Goal: Information Seeking & Learning: Learn about a topic

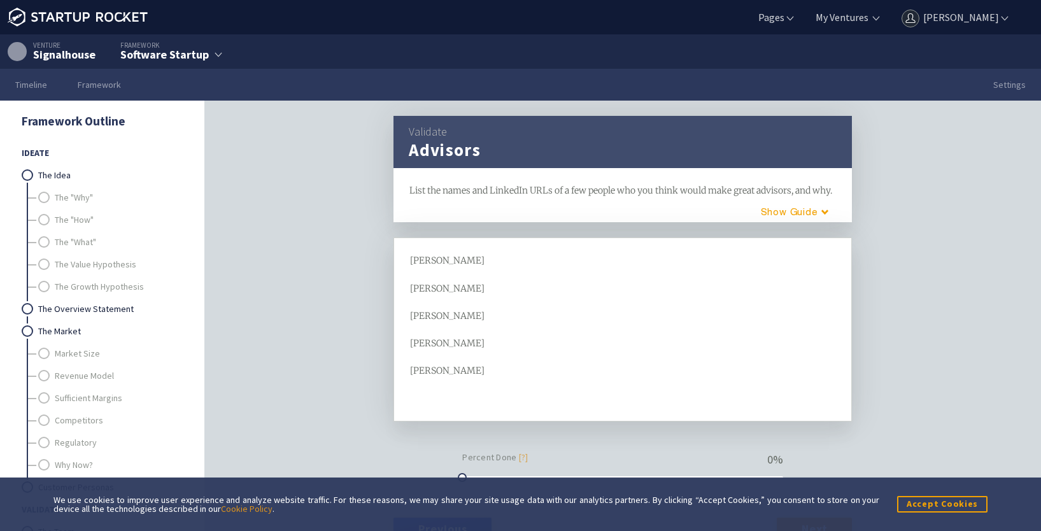
scroll to position [391, 0]
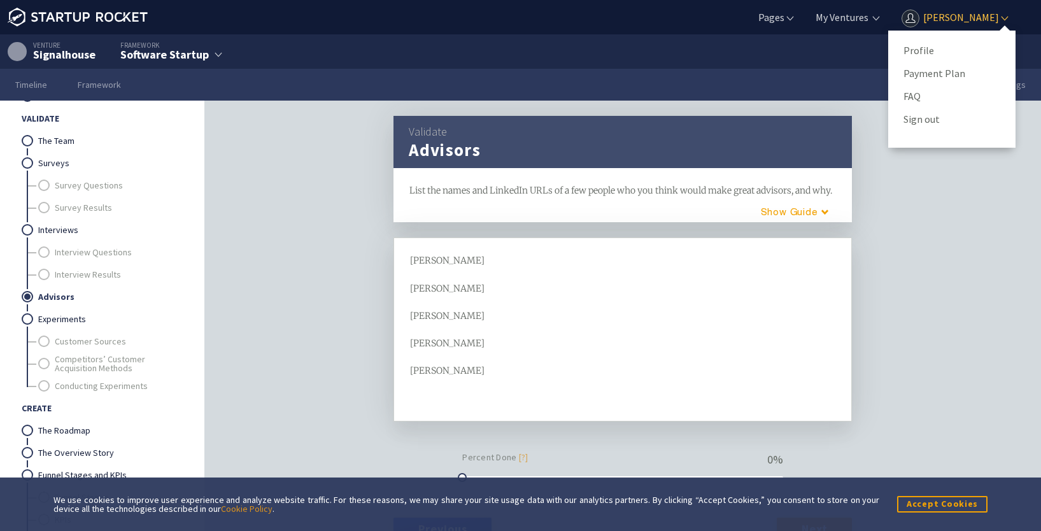
click at [929, 17] on link "[PERSON_NAME]" at bounding box center [954, 17] width 111 height 14
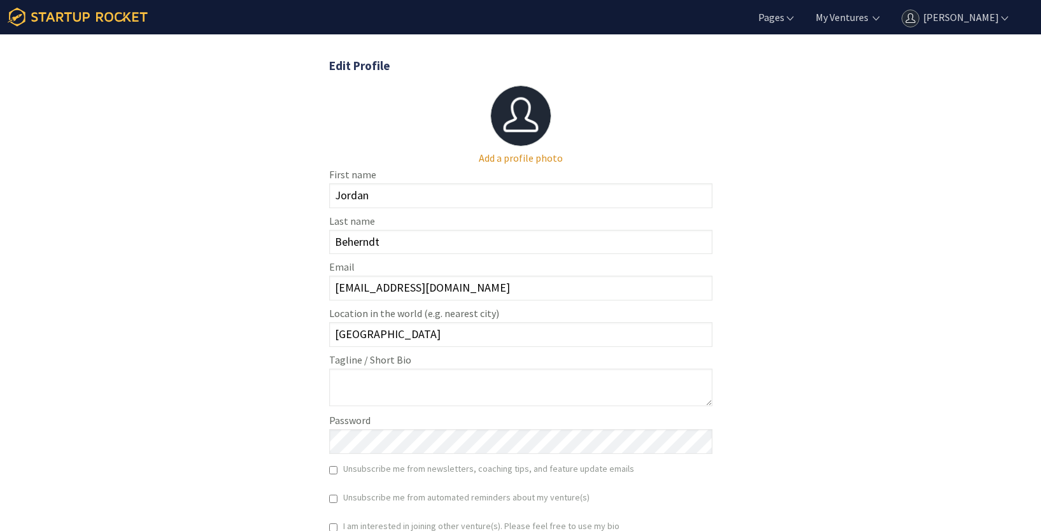
click at [48, 11] on icon at bounding box center [78, 17] width 140 height 19
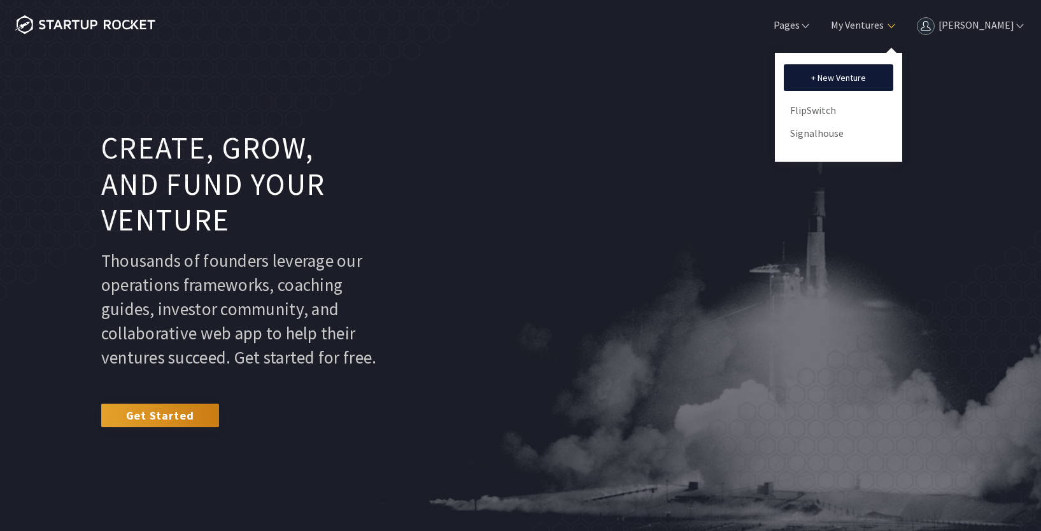
click at [827, 122] on ul "+ New Venture FlipSwitch Signalhouse" at bounding box center [838, 107] width 127 height 109
click at [828, 131] on link "Signalhouse" at bounding box center [838, 133] width 97 height 19
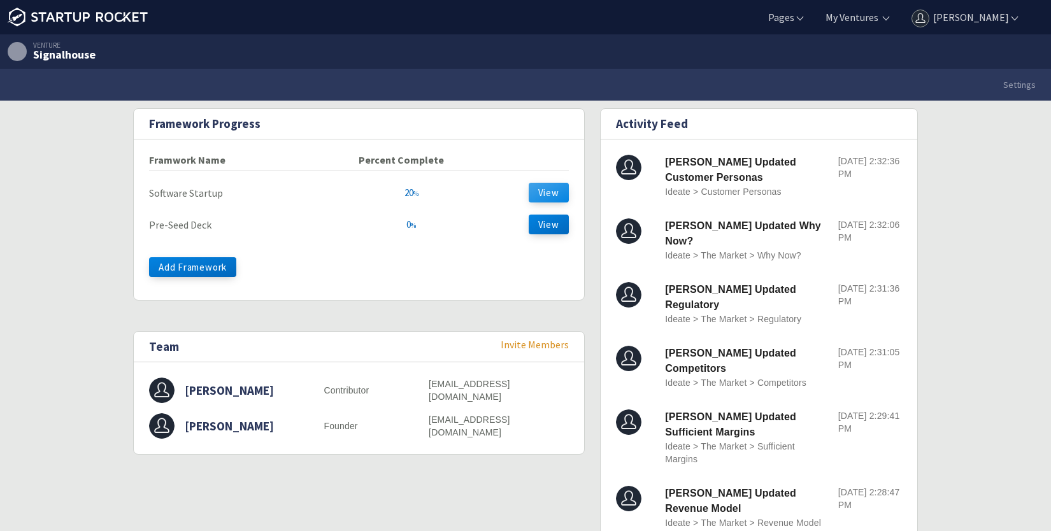
click at [549, 194] on button "View" at bounding box center [549, 193] width 40 height 20
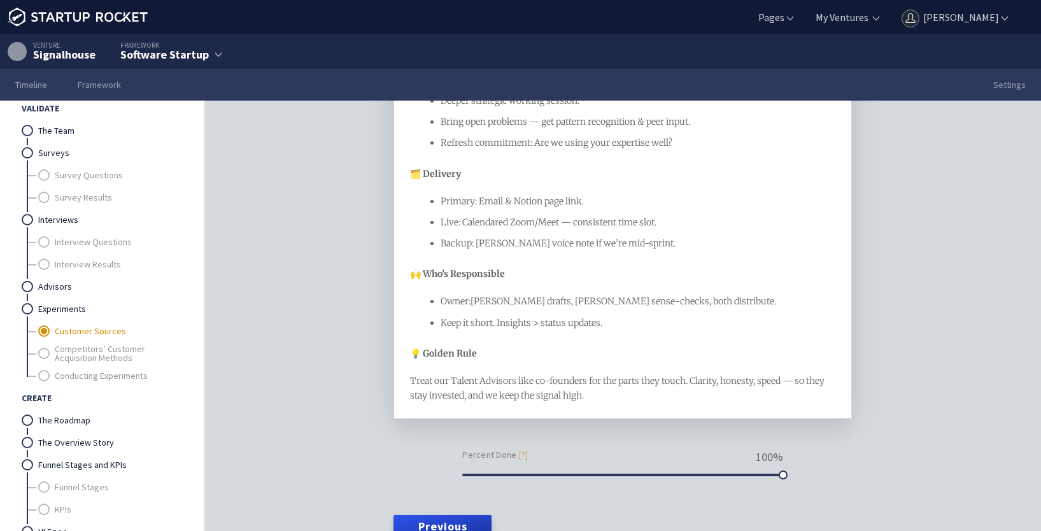
scroll to position [509, 0]
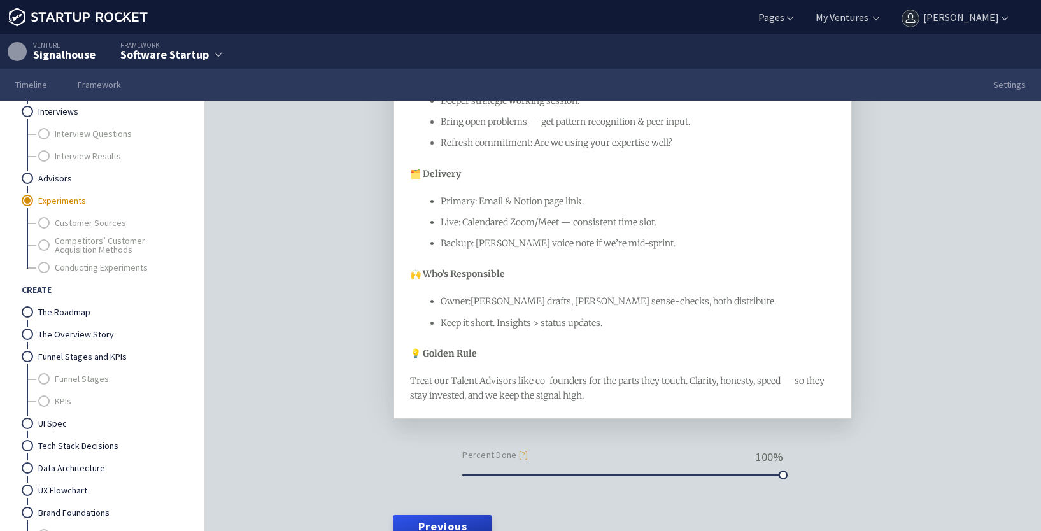
click at [61, 205] on link "Experiments" at bounding box center [109, 201] width 143 height 22
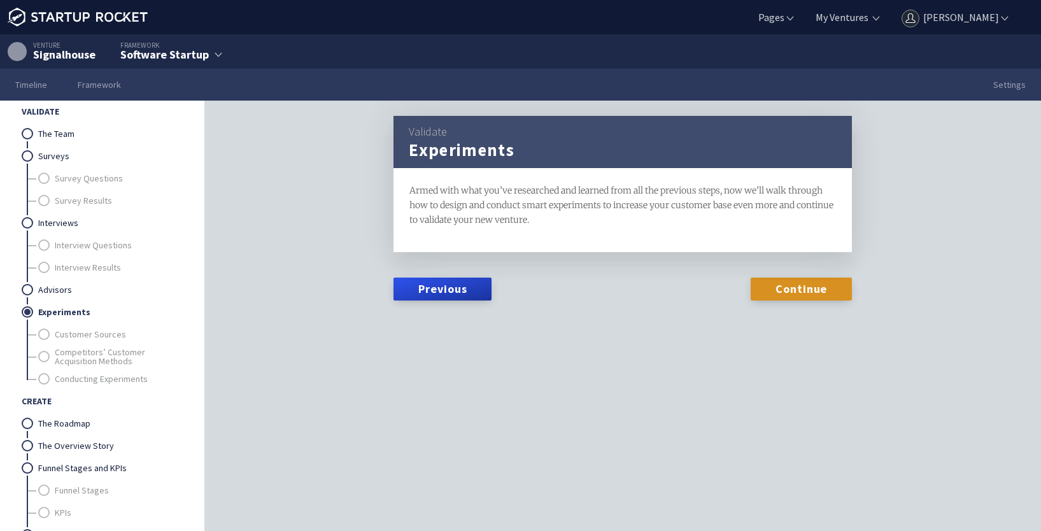
scroll to position [318, 0]
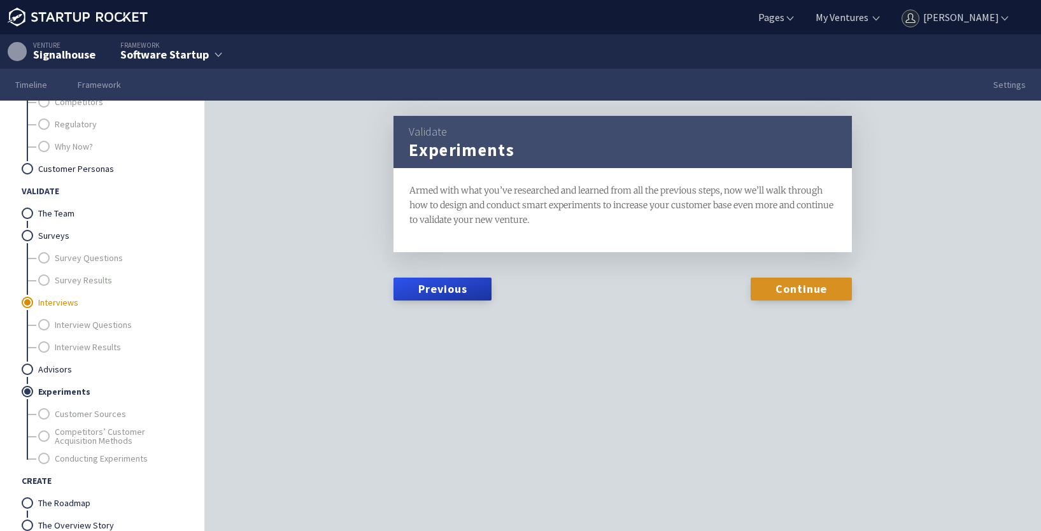
click at [51, 298] on link "Interviews" at bounding box center [109, 303] width 143 height 22
click at [57, 238] on link "Surveys" at bounding box center [109, 236] width 143 height 22
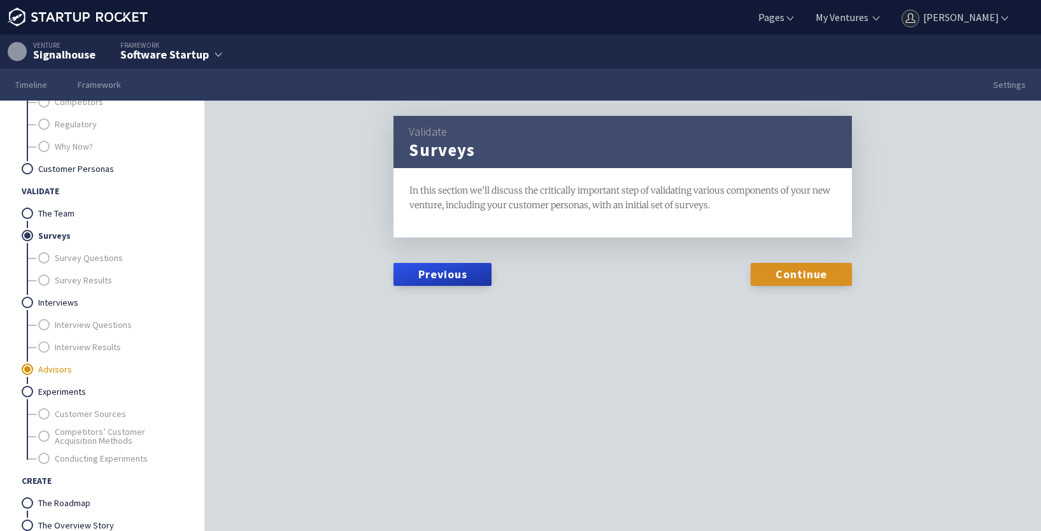
click at [44, 359] on link "Advisors" at bounding box center [109, 370] width 143 height 22
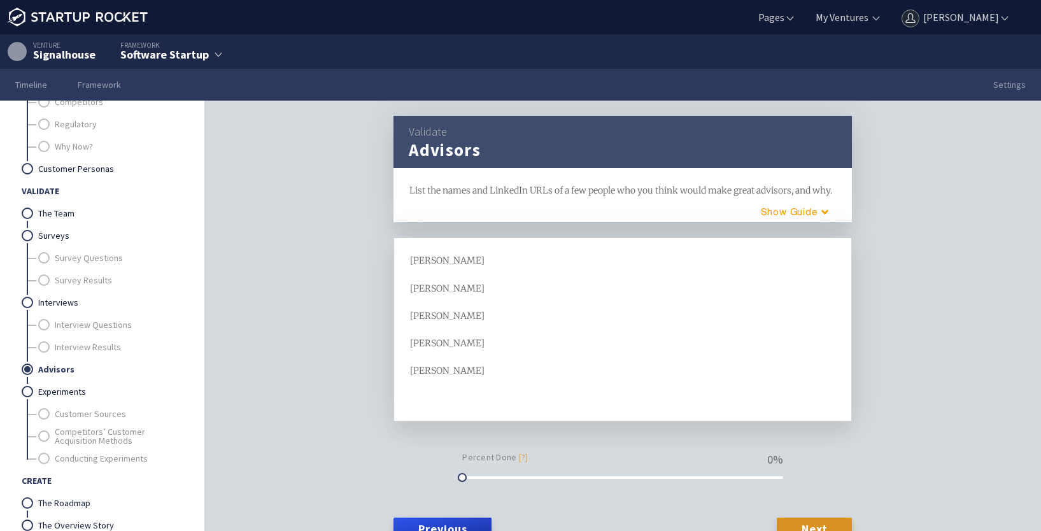
click at [516, 396] on div "[PERSON_NAME] [PERSON_NAME] [PERSON_NAME] [PERSON_NAME]" at bounding box center [623, 329] width 426 height 152
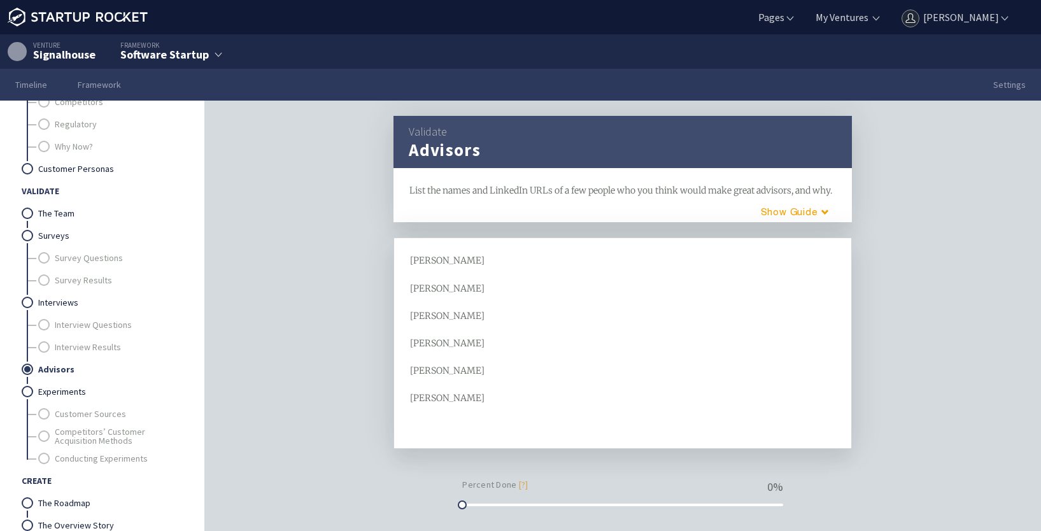
click at [436, 404] on span "[PERSON_NAME]" at bounding box center [447, 397] width 75 height 11
click at [513, 406] on div "[PERSON_NAME]" at bounding box center [623, 398] width 426 height 15
click at [429, 318] on div "[PERSON_NAME] [PERSON_NAME] [PERSON_NAME] [PERSON_NAME] [PERSON_NAME]" at bounding box center [623, 343] width 426 height 180
click at [478, 433] on div at bounding box center [623, 425] width 426 height 15
click at [55, 256] on link "Survey Questions" at bounding box center [118, 258] width 126 height 22
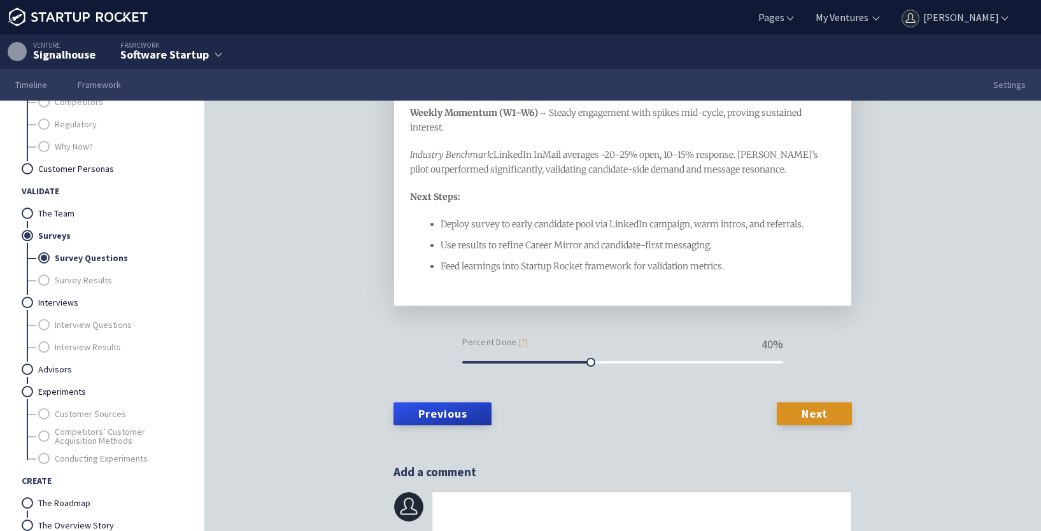
scroll to position [1592, 0]
click at [98, 270] on link "Survey Results" at bounding box center [118, 280] width 126 height 22
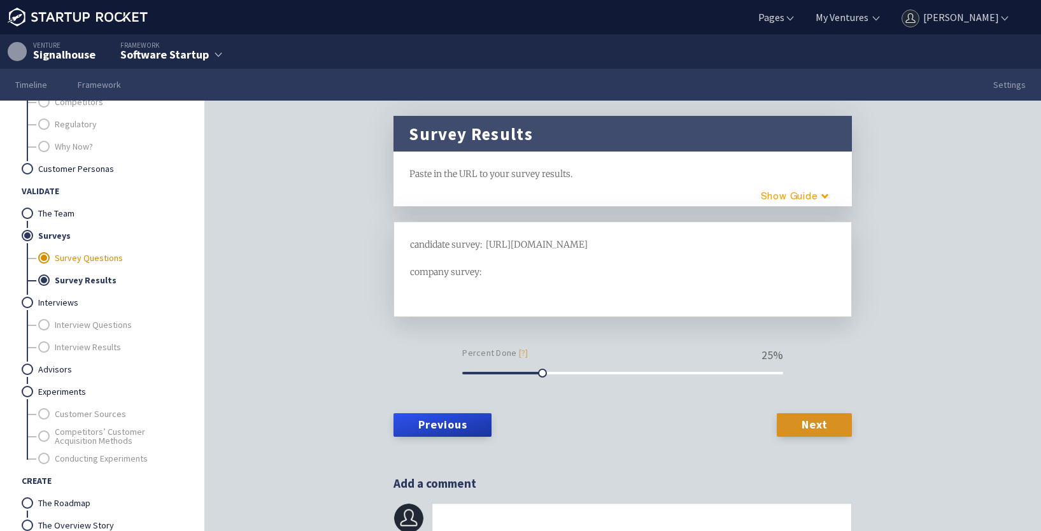
click at [94, 253] on link "Survey Questions" at bounding box center [118, 258] width 126 height 22
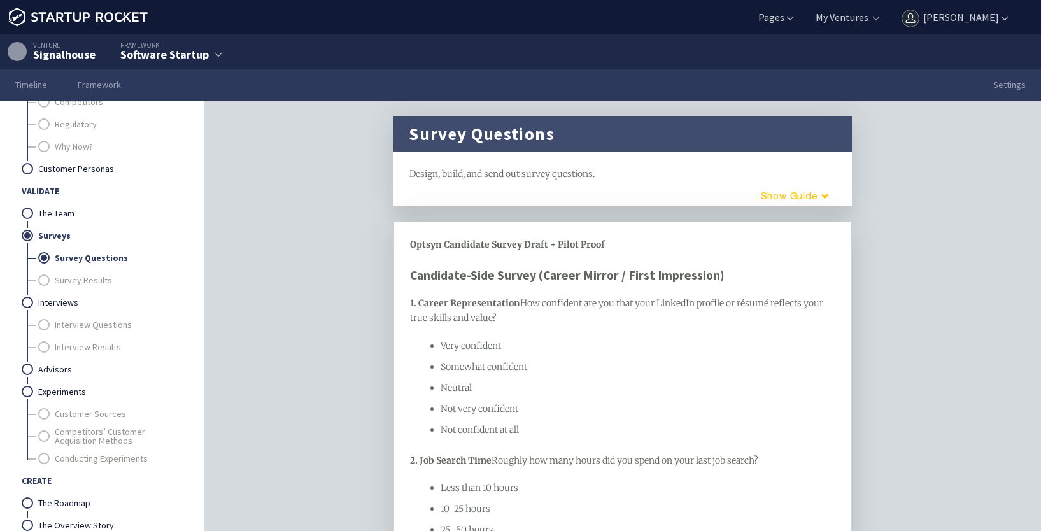
click at [775, 195] on button "Guide" at bounding box center [790, 195] width 108 height 21
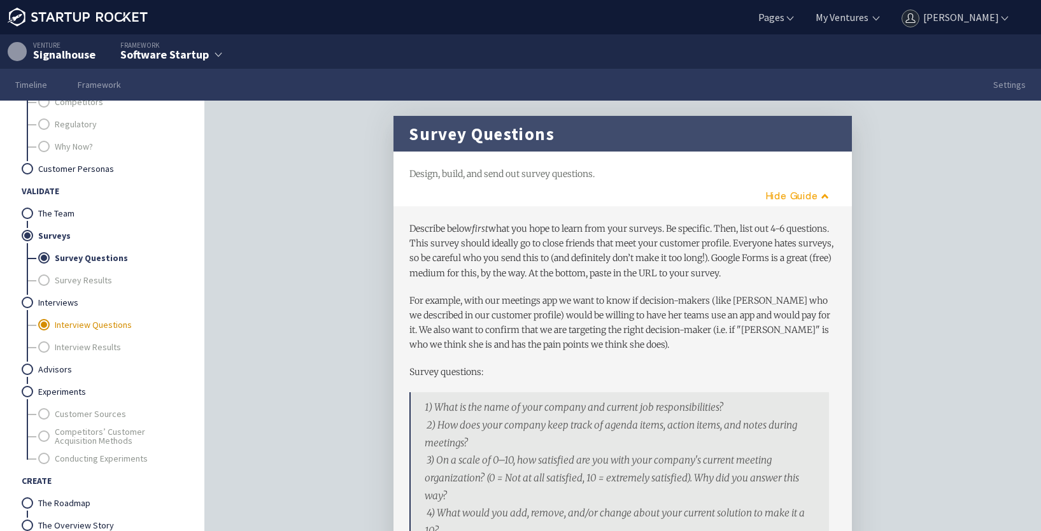
click at [55, 324] on link "Interview Questions" at bounding box center [118, 325] width 126 height 22
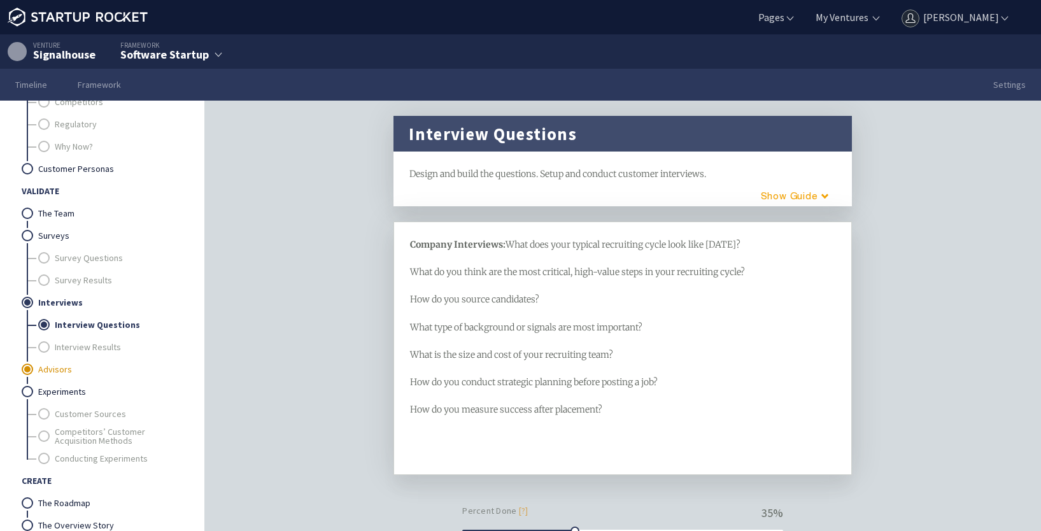
click at [53, 372] on link "Advisors" at bounding box center [109, 370] width 143 height 22
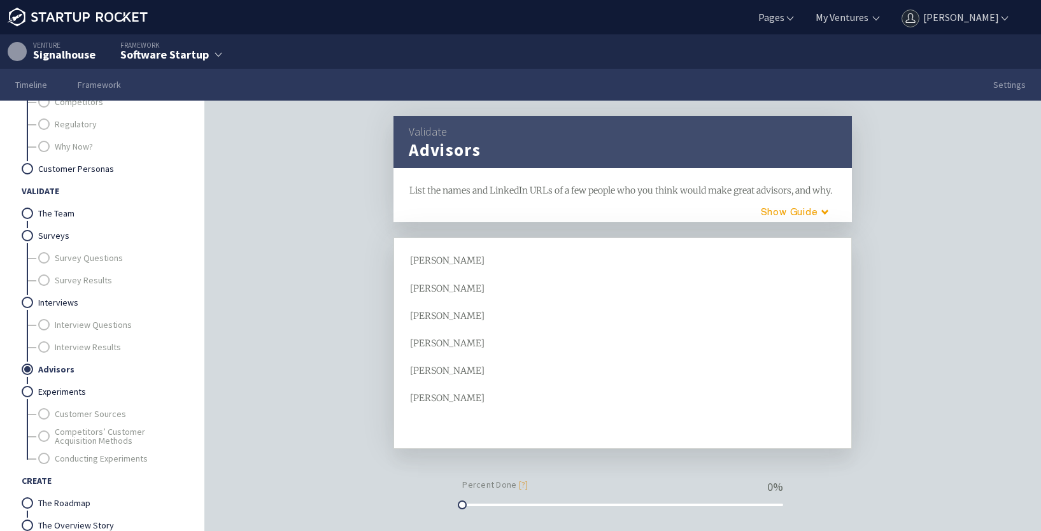
click at [467, 268] on div "[PERSON_NAME]" at bounding box center [623, 260] width 426 height 15
click at [485, 431] on div "[PERSON_NAME] [PERSON_NAME] [PERSON_NAME] [PERSON_NAME] [PERSON_NAME] [PERSON_N…" at bounding box center [623, 343] width 426 height 180
click at [62, 266] on link "Survey Questions" at bounding box center [118, 258] width 126 height 22
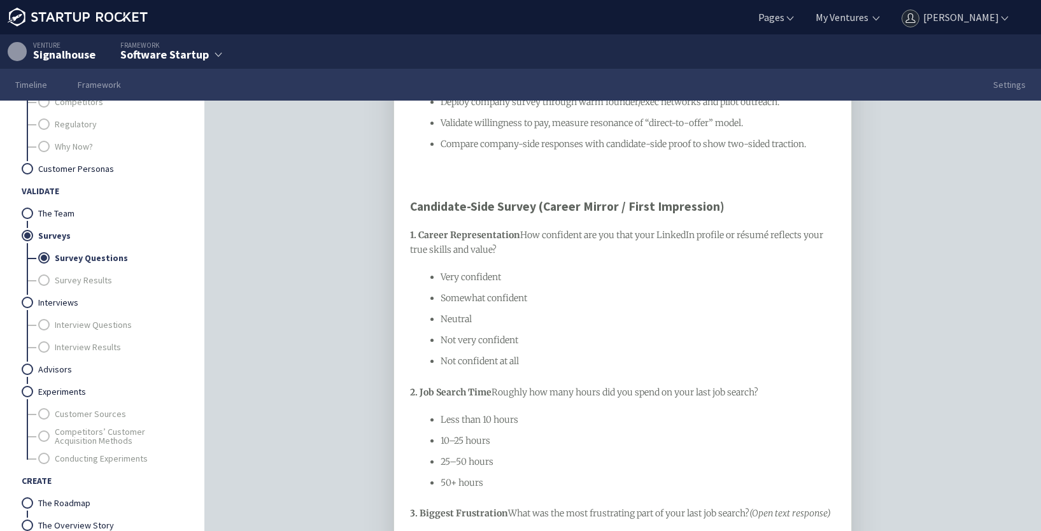
scroll to position [1401, 0]
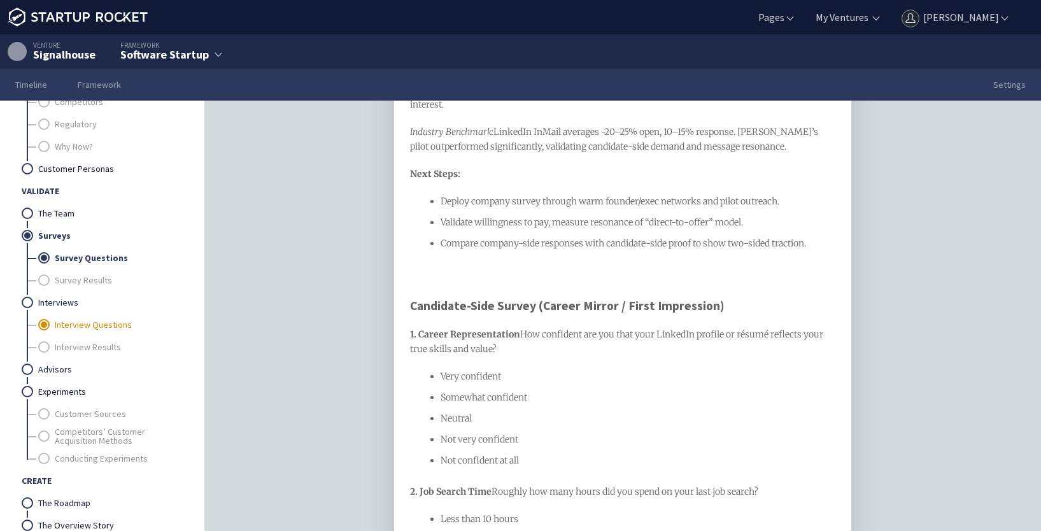
click at [79, 329] on link "Interview Questions" at bounding box center [118, 325] width 126 height 22
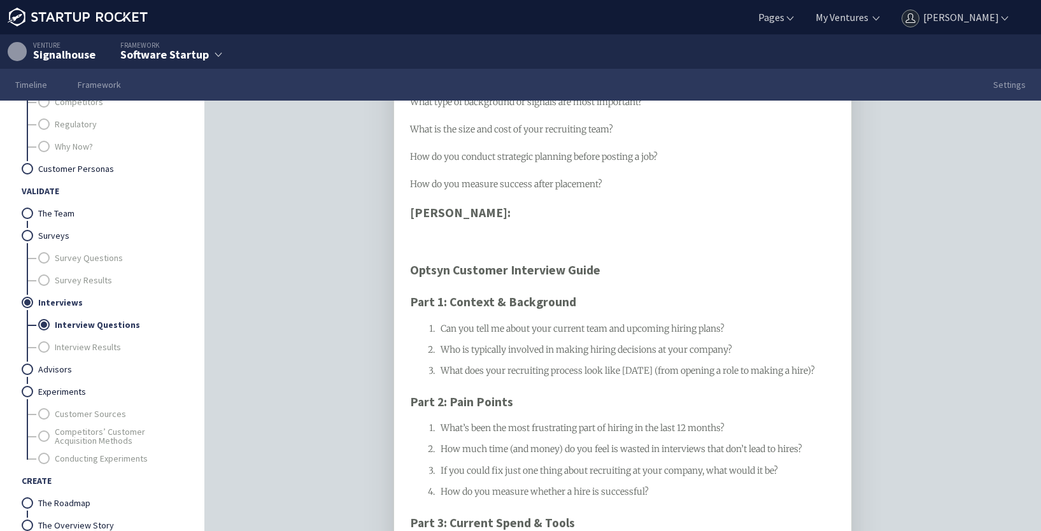
scroll to position [318, 0]
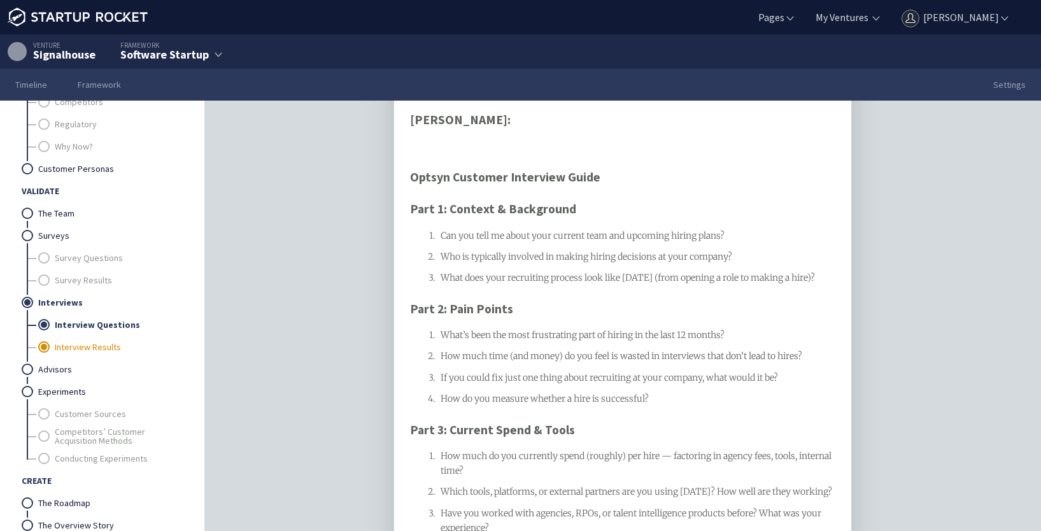
click at [106, 341] on link "Interview Results" at bounding box center [118, 347] width 126 height 22
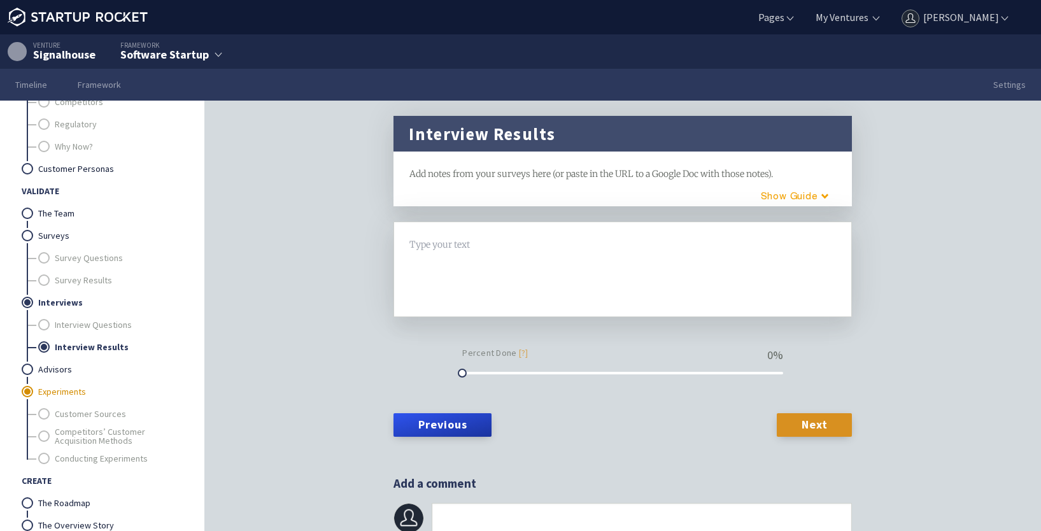
click at [76, 397] on link "Experiments" at bounding box center [109, 392] width 143 height 22
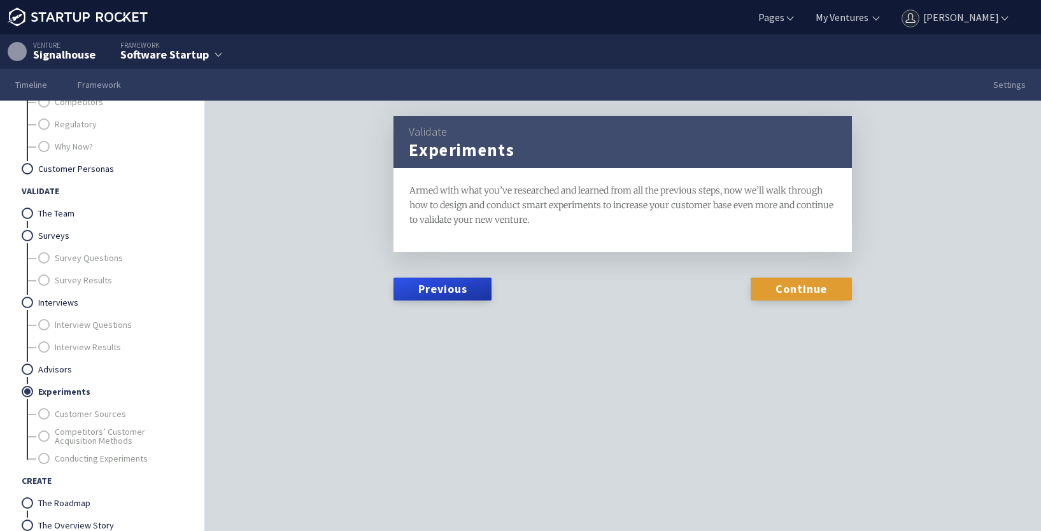
click at [783, 292] on link "Continue" at bounding box center [801, 289] width 101 height 23
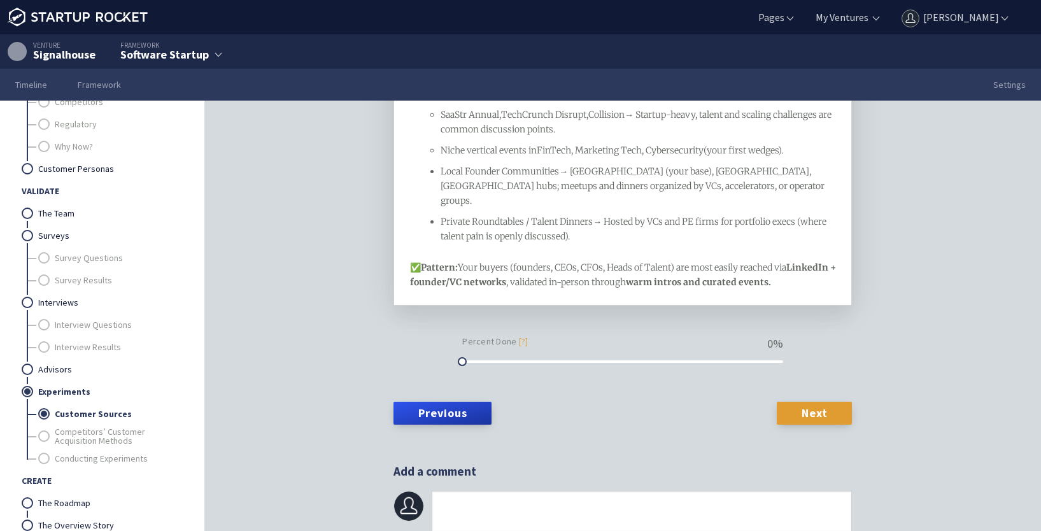
scroll to position [637, 0]
click at [125, 427] on link "Competitors’ Customer Acquisition Methods" at bounding box center [118, 436] width 126 height 22
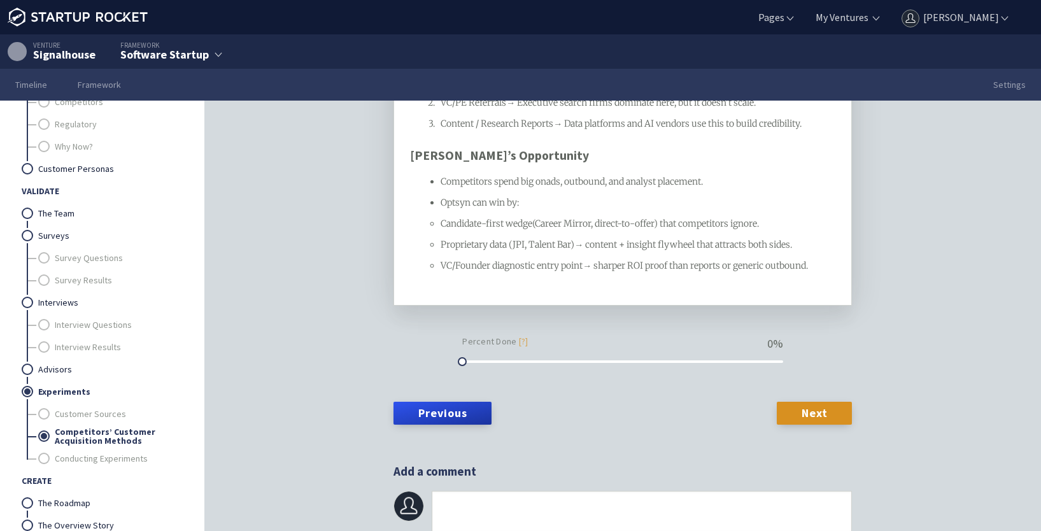
scroll to position [1465, 0]
click at [122, 457] on link "Conducting Experiments" at bounding box center [118, 459] width 126 height 22
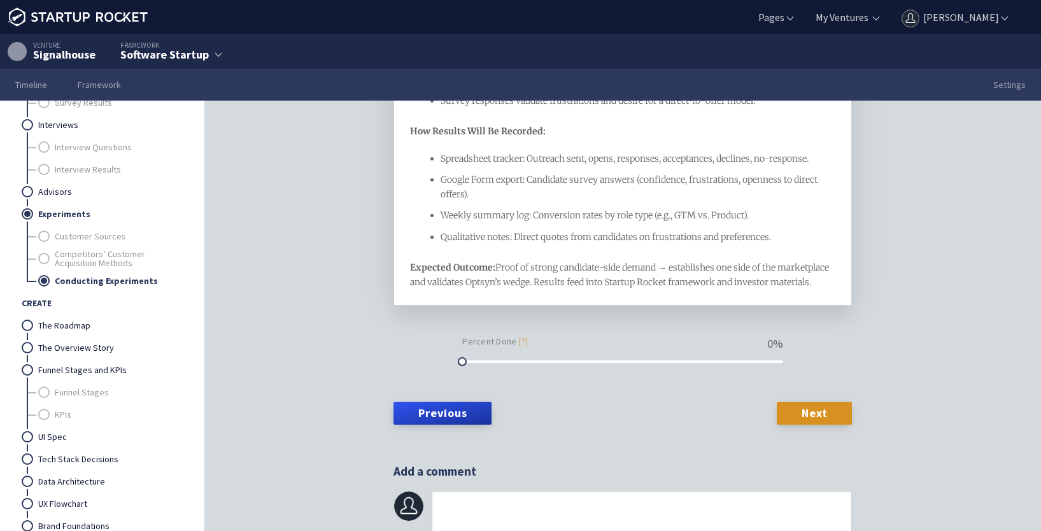
scroll to position [509, 0]
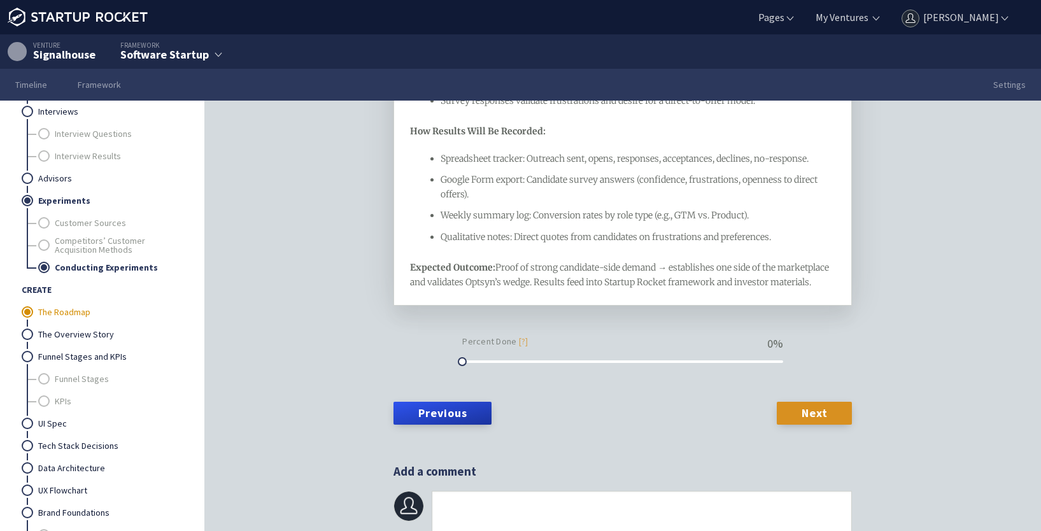
click at [71, 313] on link "The Roadmap" at bounding box center [109, 312] width 143 height 22
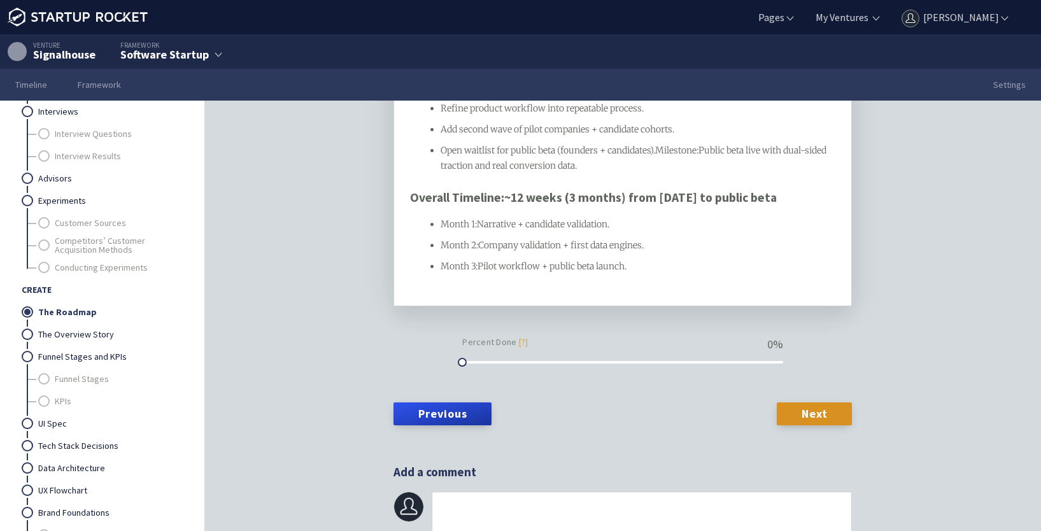
scroll to position [1258, 0]
click at [83, 336] on link "The Overview Story" at bounding box center [109, 335] width 143 height 22
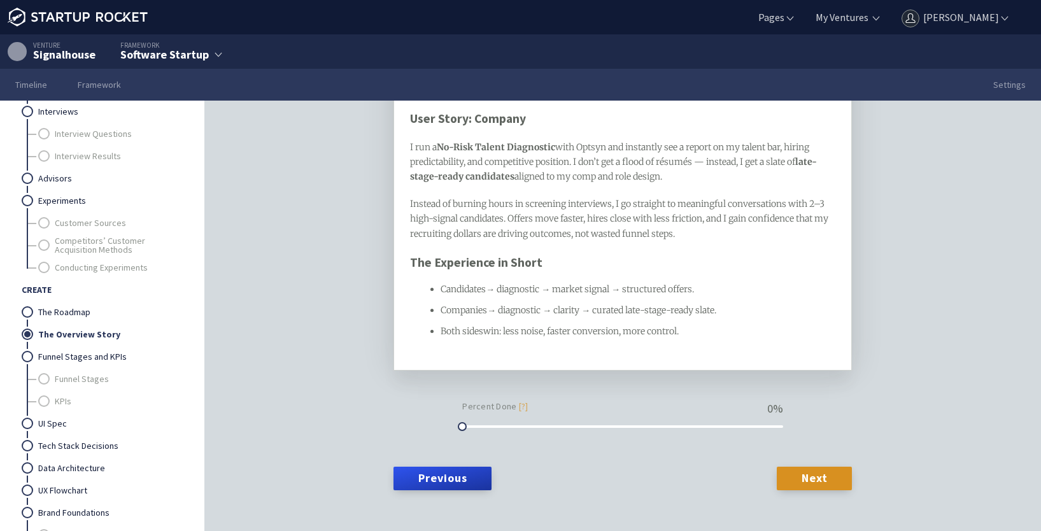
scroll to position [318, 0]
click at [84, 383] on link "Funnel Stages" at bounding box center [118, 379] width 126 height 22
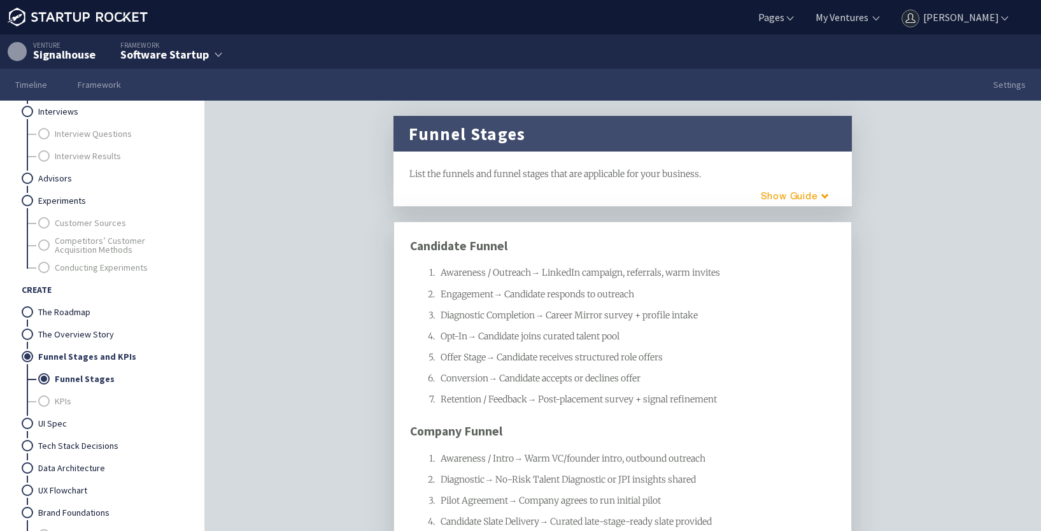
click at [47, 401] on ul "Funnel Stages KPIs" at bounding box center [109, 390] width 143 height 45
click at [55, 402] on link "KPIs" at bounding box center [118, 401] width 126 height 22
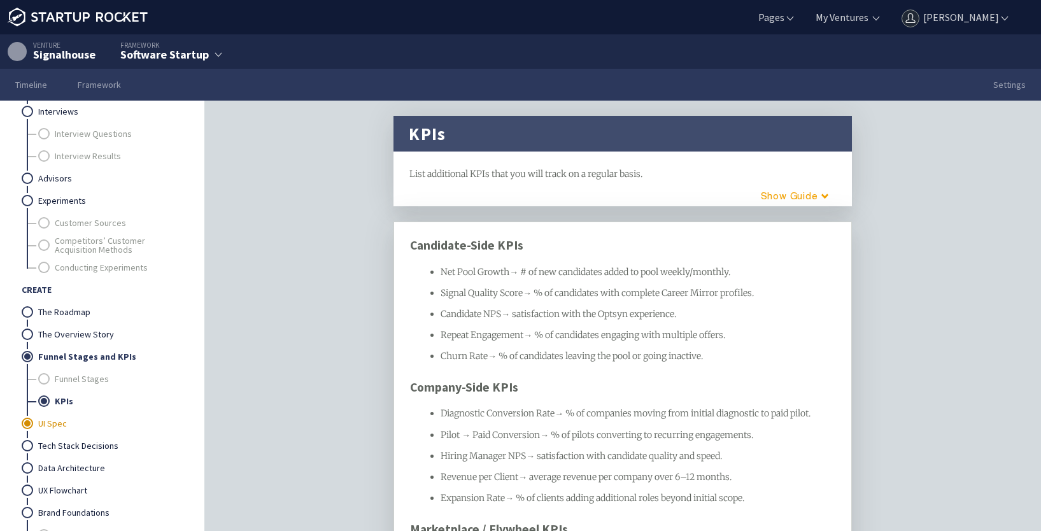
click at [48, 420] on link "UI Spec" at bounding box center [109, 424] width 143 height 22
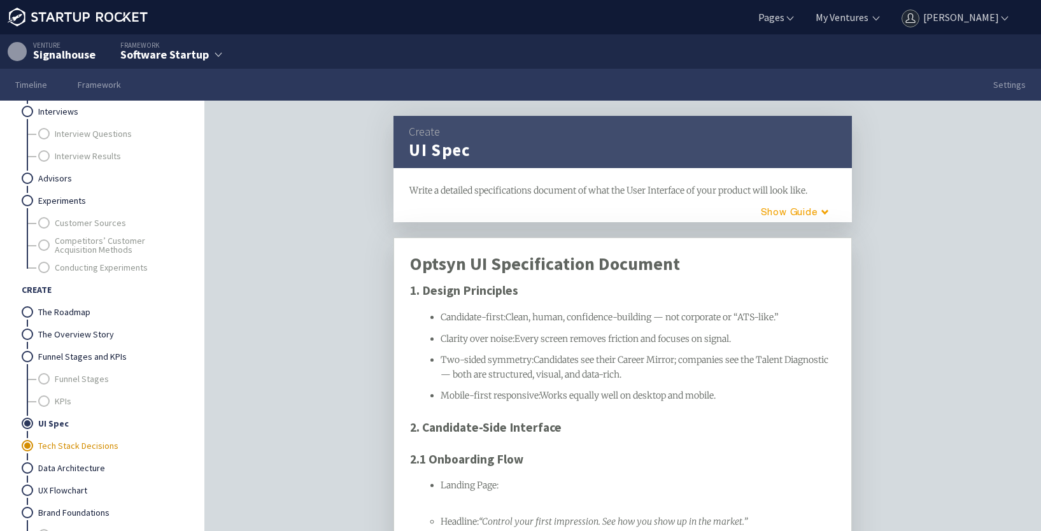
click at [61, 446] on link "Tech Stack Decisions" at bounding box center [109, 446] width 143 height 22
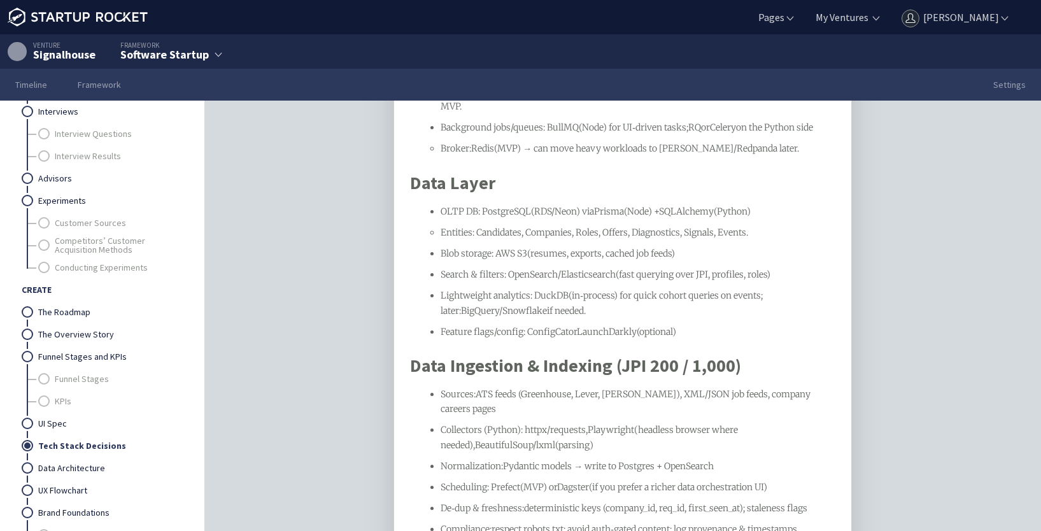
scroll to position [637, 0]
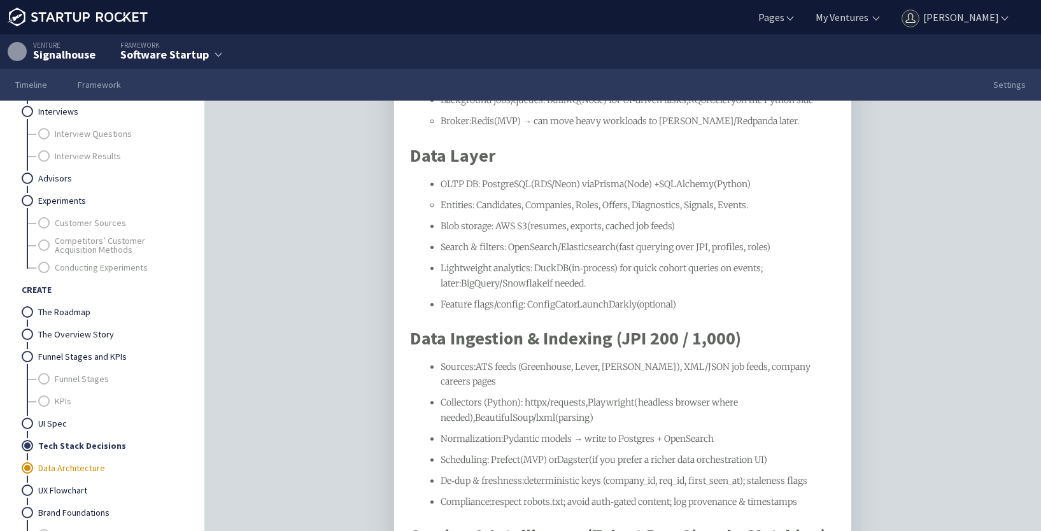
click at [54, 468] on link "Data Architecture" at bounding box center [109, 468] width 143 height 22
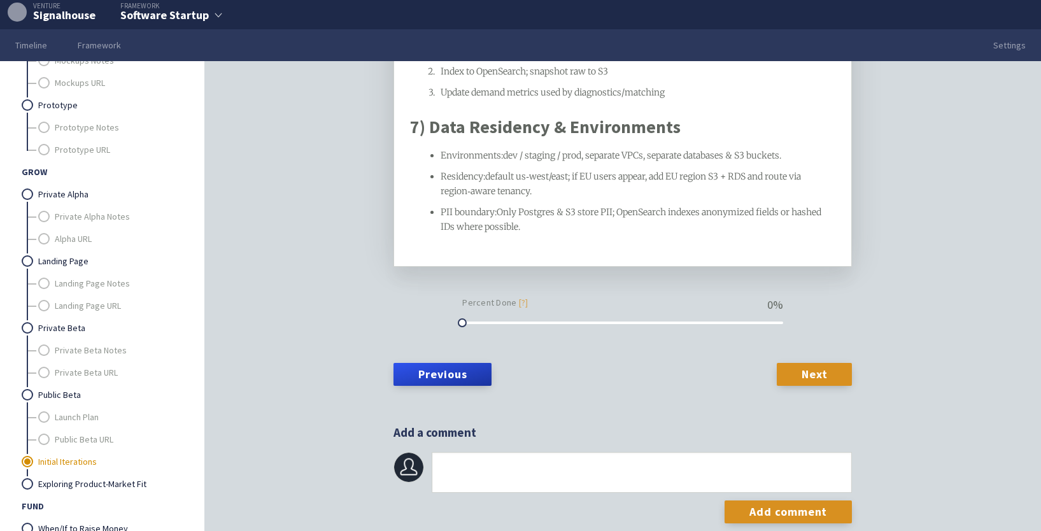
scroll to position [1474, 0]
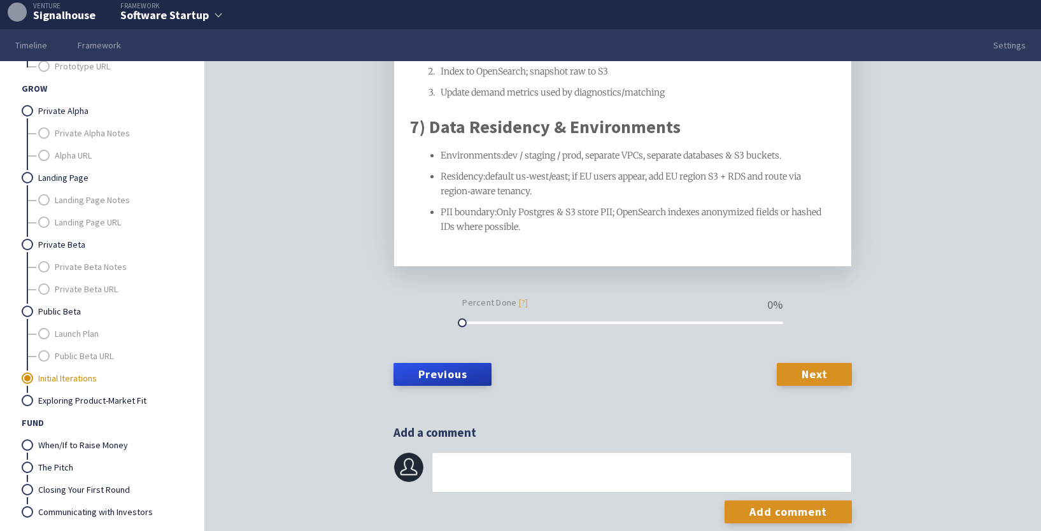
click at [71, 376] on link "Initial Iterations" at bounding box center [109, 378] width 143 height 22
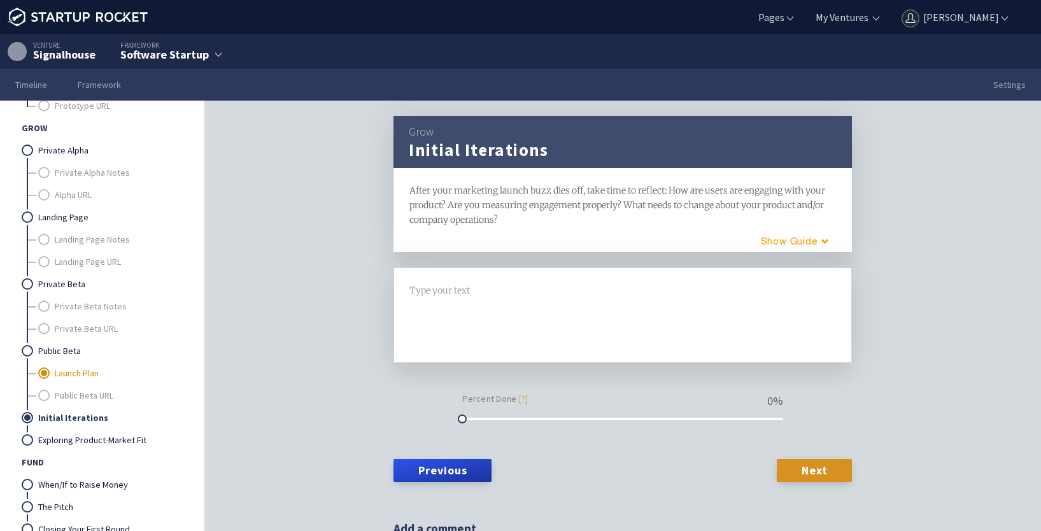
click at [63, 378] on link "Launch Plan" at bounding box center [118, 373] width 126 height 22
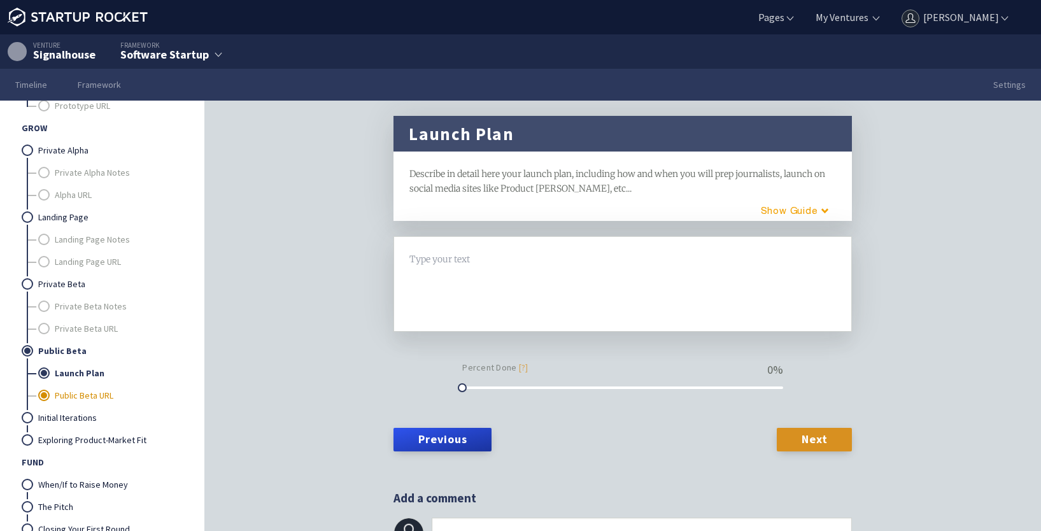
click at [70, 400] on link "Public Beta URL" at bounding box center [118, 396] width 126 height 22
click at [82, 336] on link "Private Beta URL" at bounding box center [118, 329] width 126 height 22
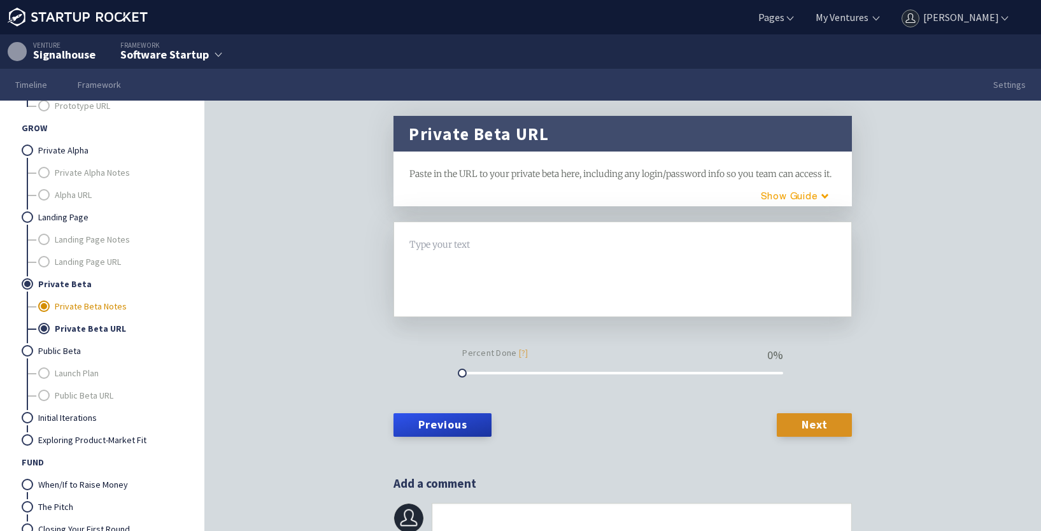
click at [102, 317] on link "Private Beta Notes" at bounding box center [118, 306] width 126 height 22
click at [83, 266] on link "Landing Page URL" at bounding box center [118, 262] width 126 height 22
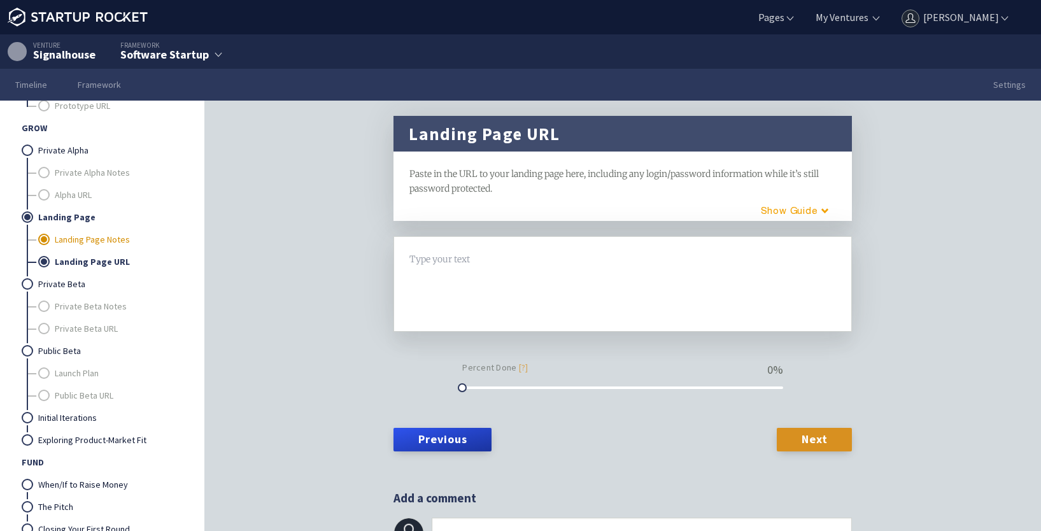
click at [88, 235] on link "Landing Page Notes" at bounding box center [118, 240] width 126 height 22
click at [73, 194] on link "Alpha URL" at bounding box center [118, 195] width 126 height 22
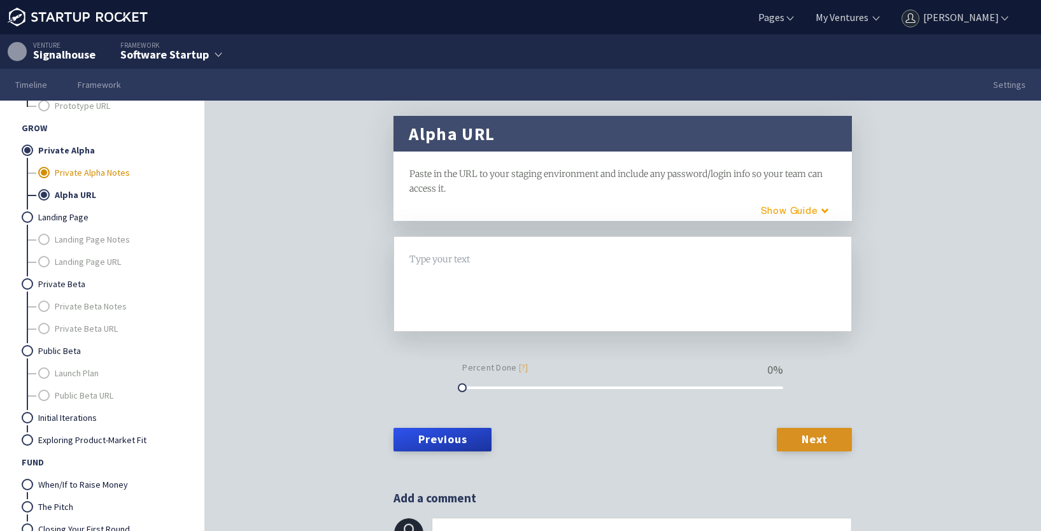
click at [75, 171] on link "Private Alpha Notes" at bounding box center [118, 173] width 126 height 22
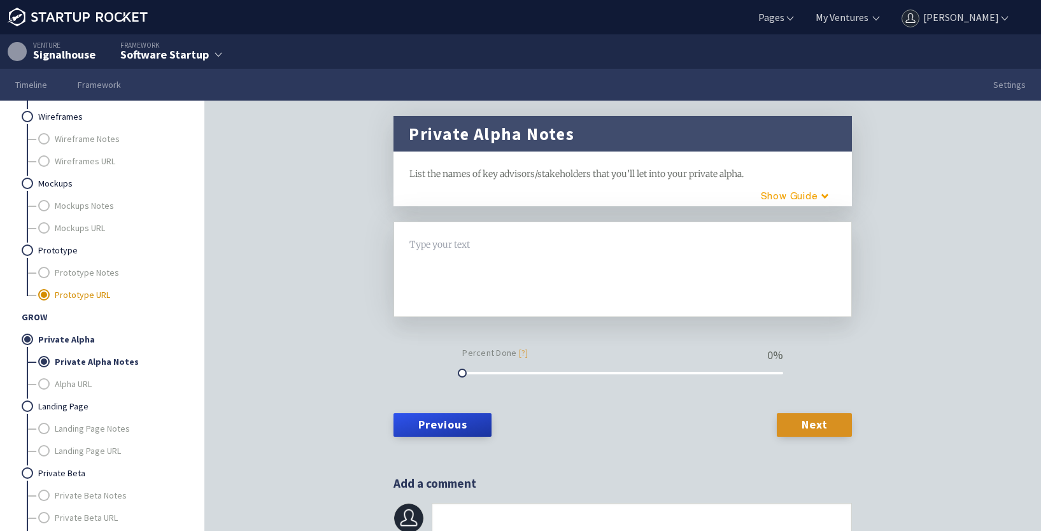
scroll to position [1283, 0]
click at [90, 276] on link "Prototype Notes" at bounding box center [118, 275] width 126 height 22
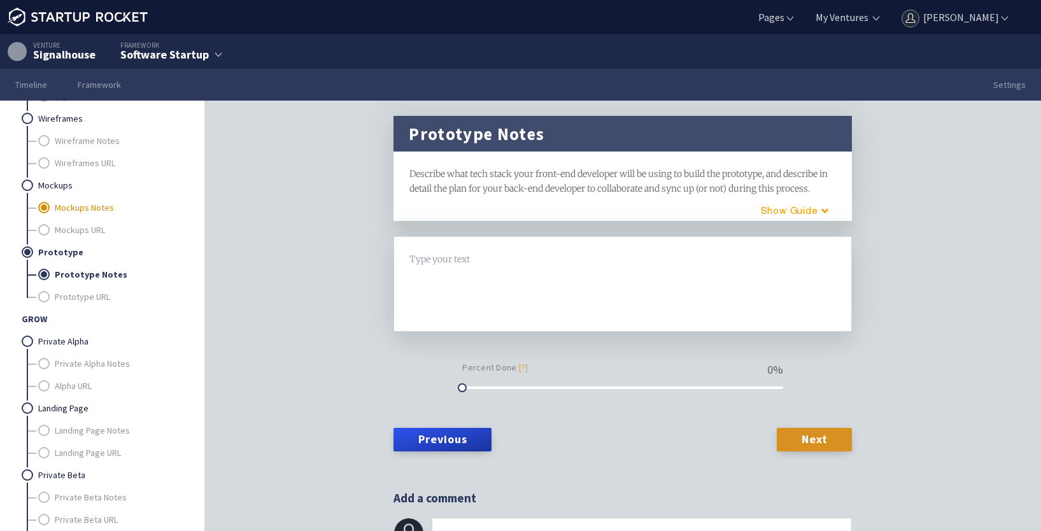
click at [83, 202] on link "Mockups Notes" at bounding box center [118, 208] width 126 height 22
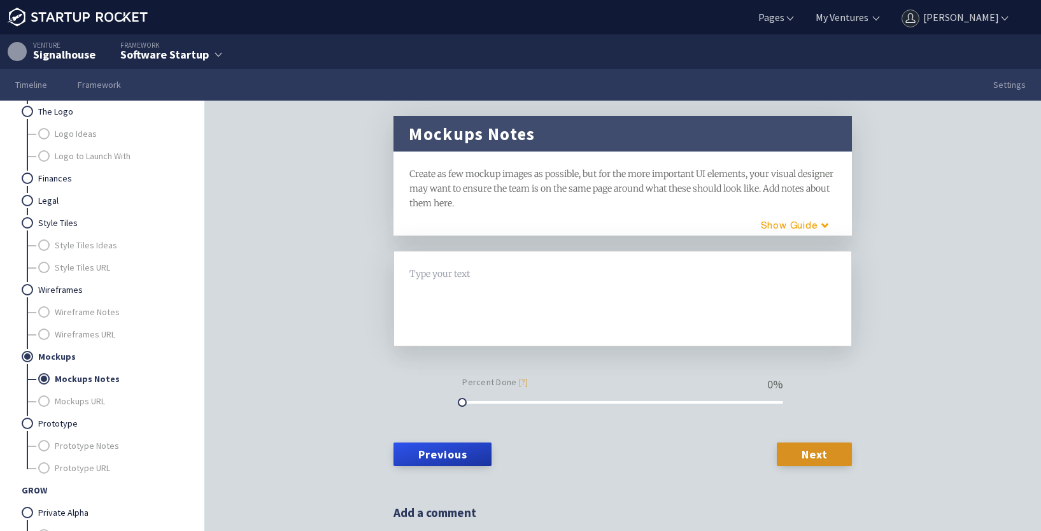
scroll to position [1092, 0]
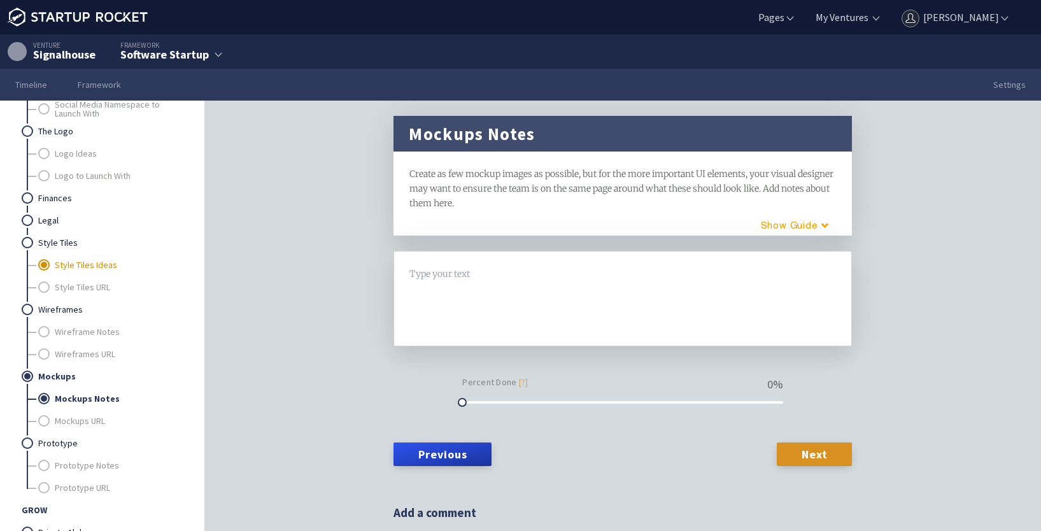
click at [101, 262] on link "Style Tiles Ideas" at bounding box center [118, 265] width 126 height 22
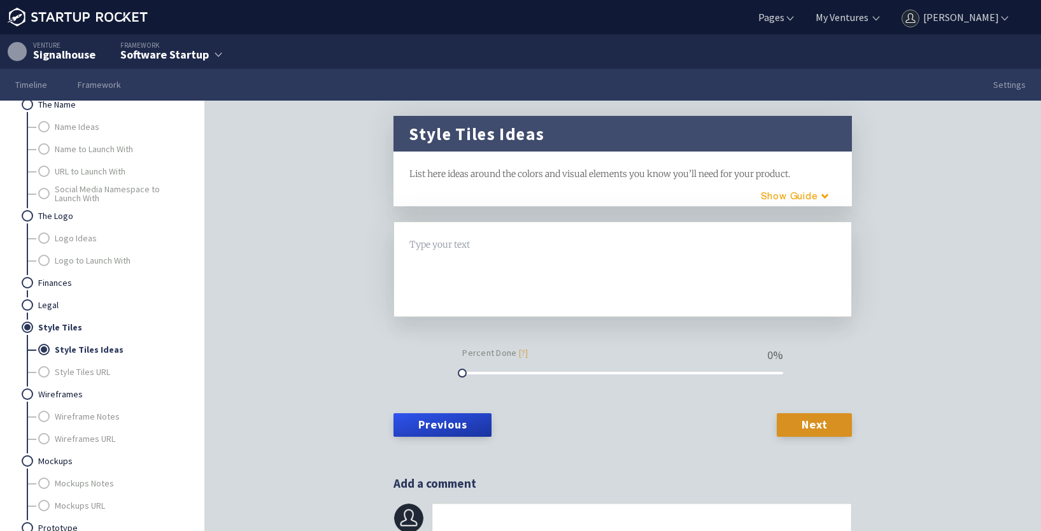
scroll to position [964, 0]
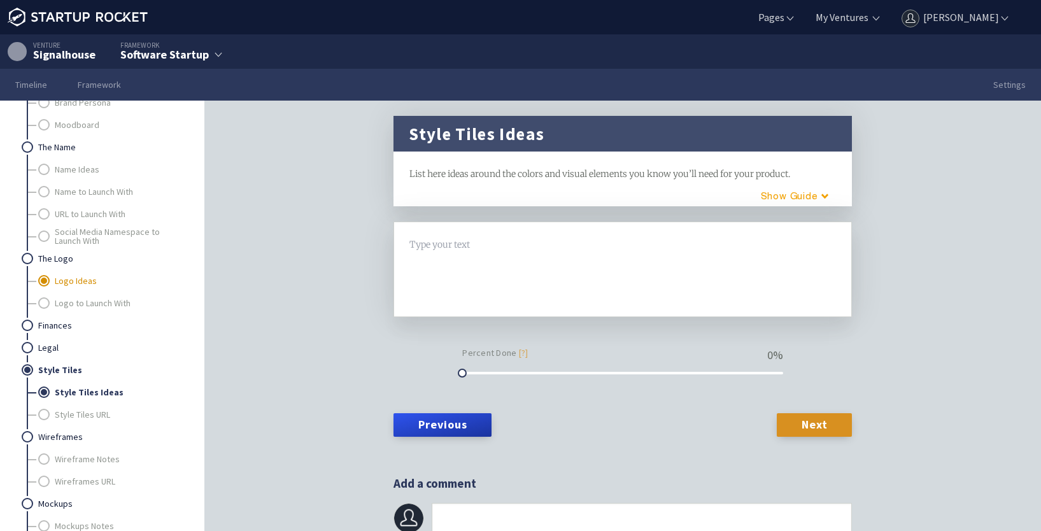
click at [79, 276] on link "Logo Ideas" at bounding box center [118, 281] width 126 height 22
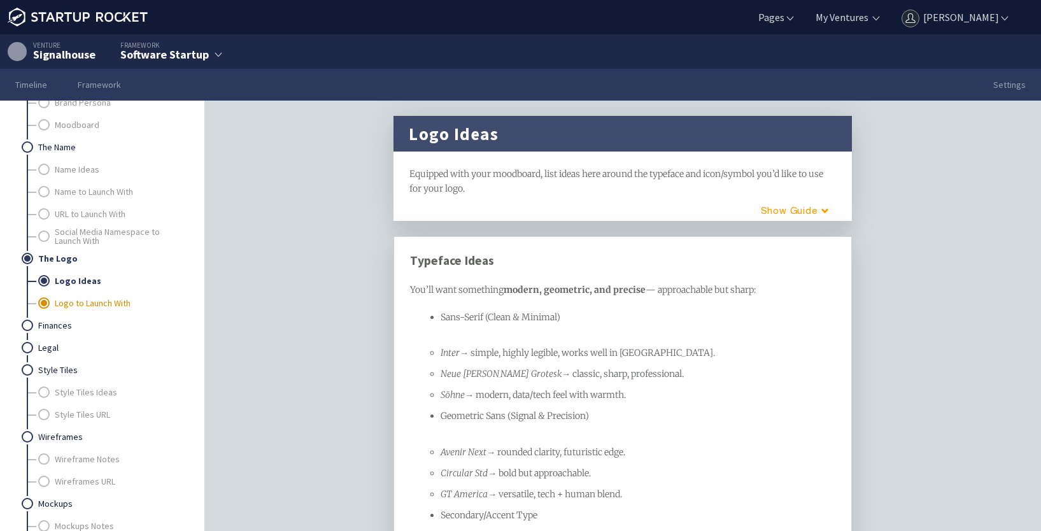
click at [97, 302] on link "Logo to Launch With" at bounding box center [118, 303] width 126 height 22
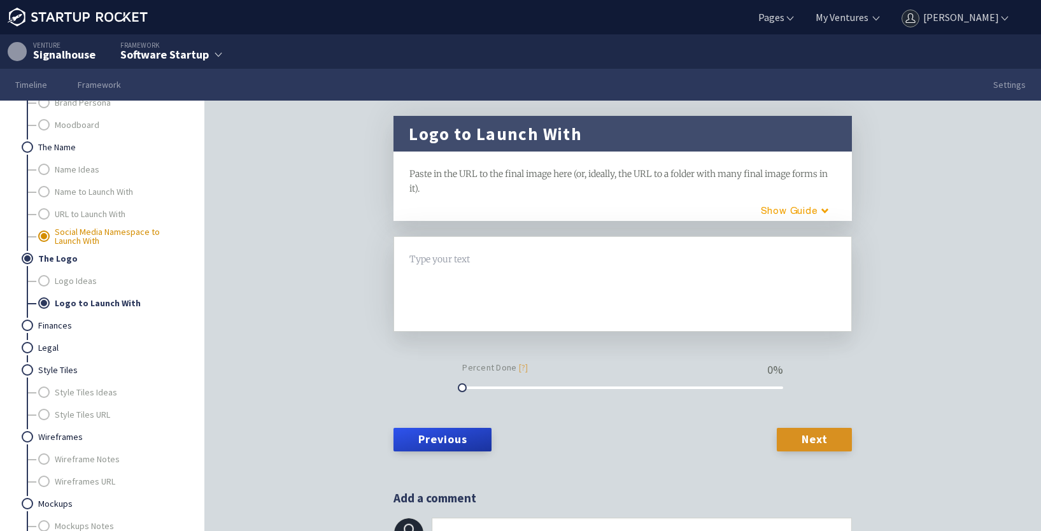
click at [83, 241] on link "Social Media Namespace to Launch With" at bounding box center [118, 236] width 126 height 22
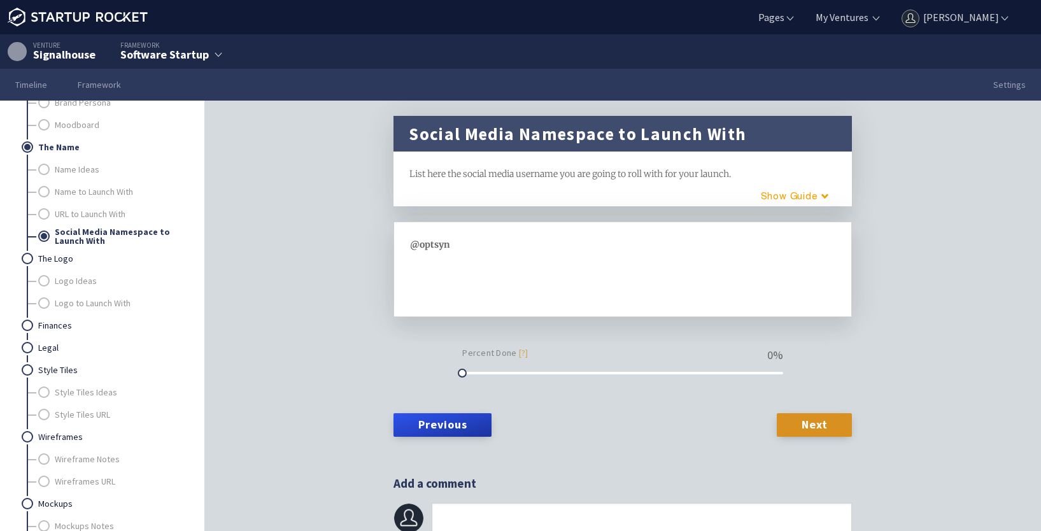
click at [467, 244] on div "@optsyn" at bounding box center [623, 245] width 426 height 15
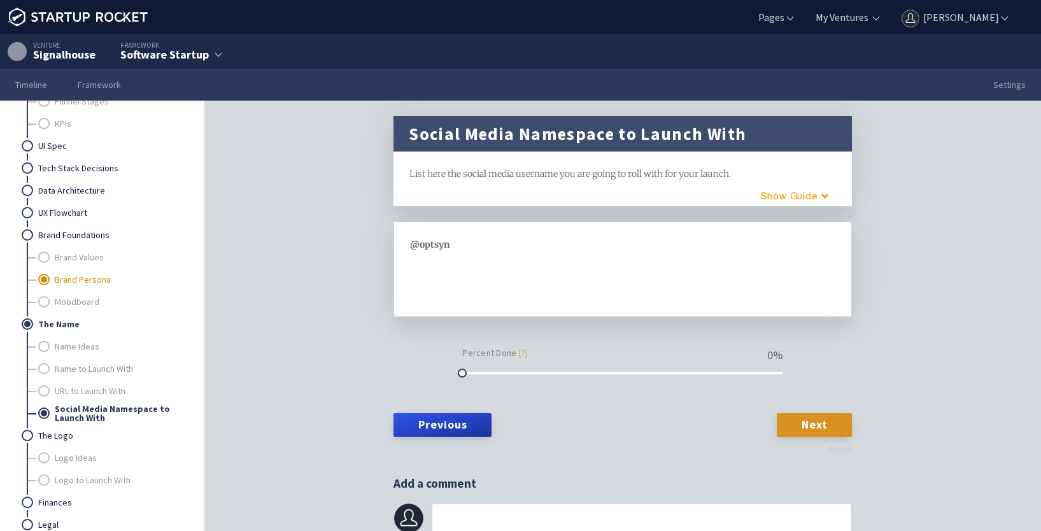
scroll to position [773, 0]
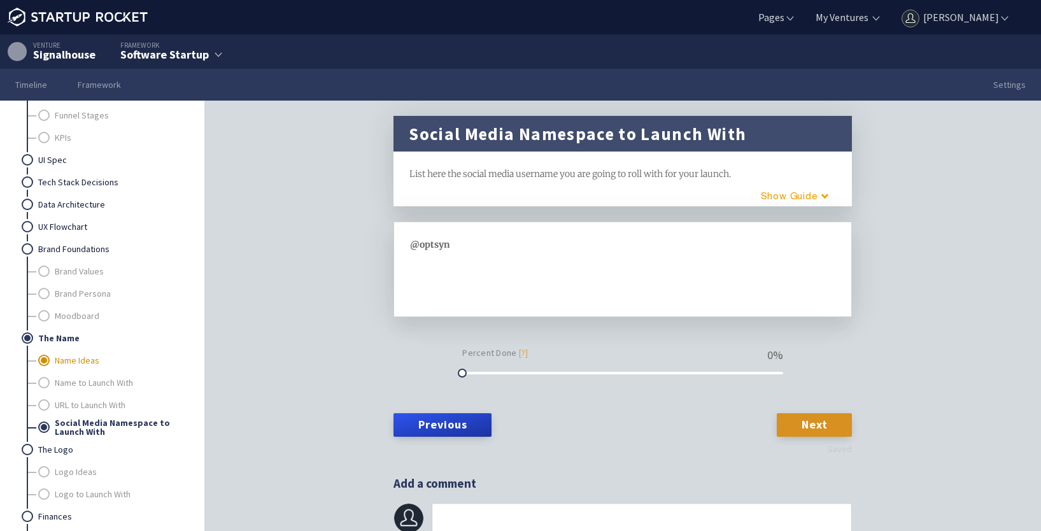
click at [83, 357] on link "Name Ideas" at bounding box center [118, 361] width 126 height 22
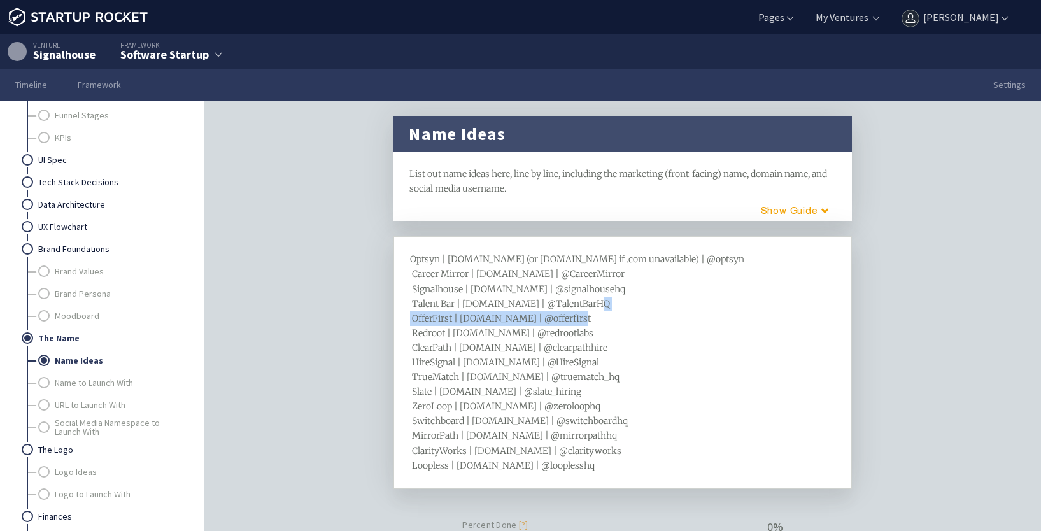
drag, startPoint x: 581, startPoint y: 318, endPoint x: 380, endPoint y: 314, distance: 200.7
click at [381, 313] on div "Name Ideas framework List out name ideas here, line by line, including the mark…" at bounding box center [622, 335] width 489 height 439
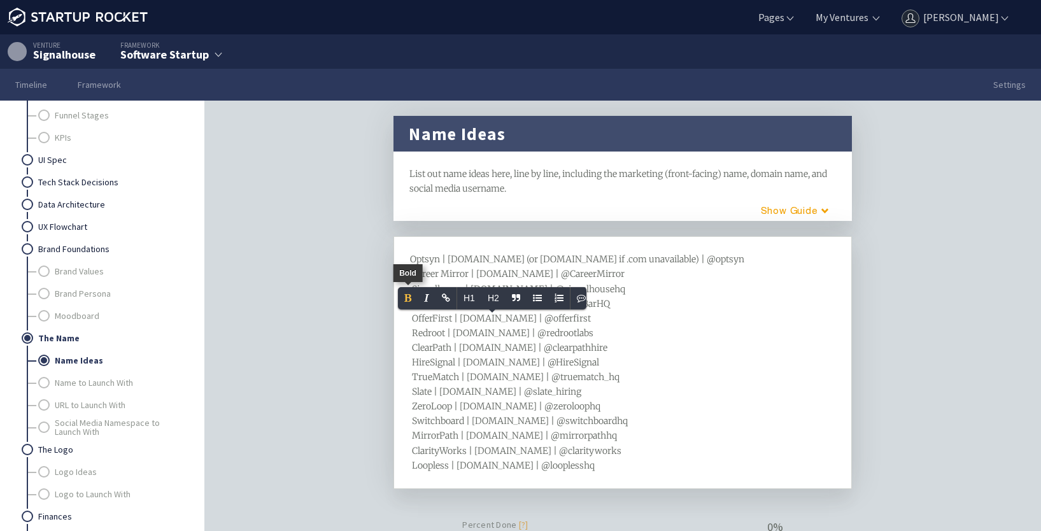
click at [408, 295] on span "Bold" at bounding box center [408, 298] width 20 height 22
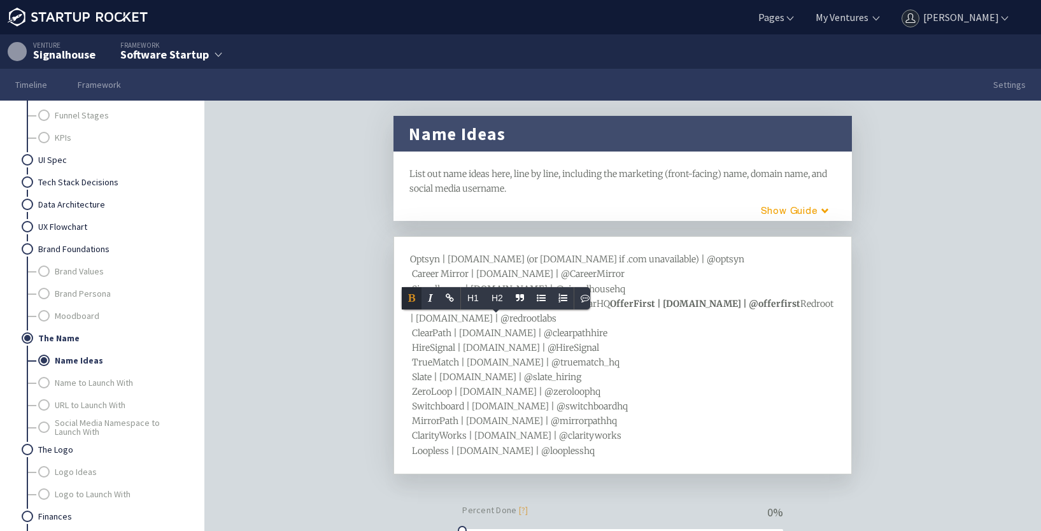
click at [272, 305] on div "Name Ideas framework List out name ideas here, line by line, including the mark…" at bounding box center [623, 336] width 836 height 470
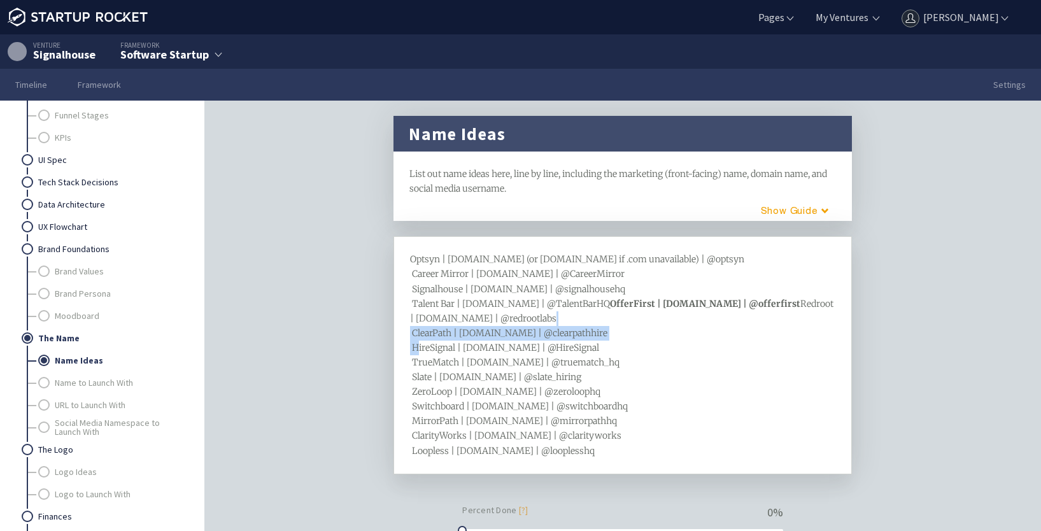
drag, startPoint x: 620, startPoint y: 346, endPoint x: 394, endPoint y: 347, distance: 226.7
click at [394, 347] on div "Optsyn | [DOMAIN_NAME] (or [DOMAIN_NAME] if .com unavailable) | @optsyn Career …" at bounding box center [623, 355] width 459 height 238
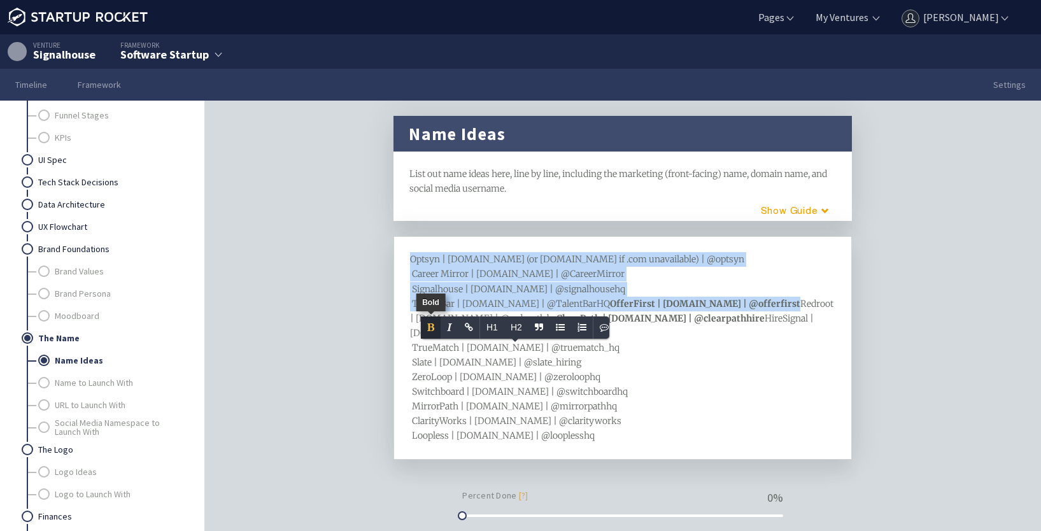
click at [427, 327] on icon "Bold" at bounding box center [430, 327] width 7 height 9
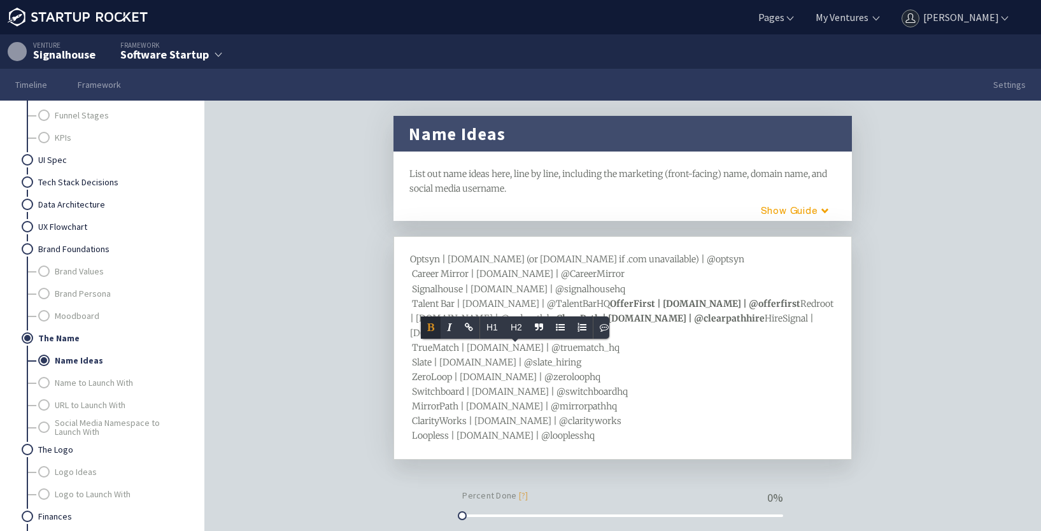
click at [497, 395] on span "HireSignal | [DOMAIN_NAME] | @HireSignal TrueMatch | [DOMAIN_NAME] | @truematch…" at bounding box center [613, 377] width 406 height 129
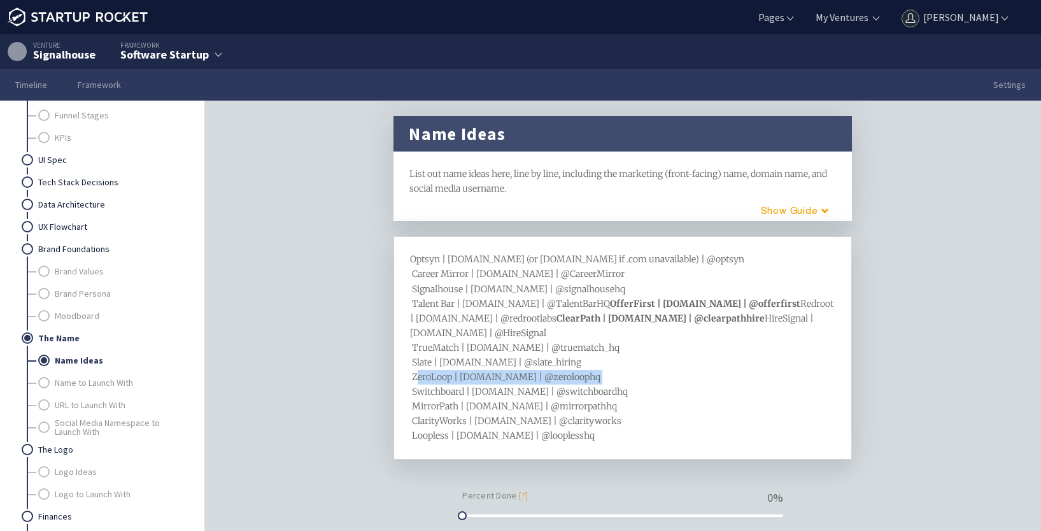
drag, startPoint x: 609, startPoint y: 408, endPoint x: 376, endPoint y: 406, distance: 233.1
click at [378, 406] on div "Name Ideas framework List out name ideas here, line by line, including the mark…" at bounding box center [622, 335] width 489 height 439
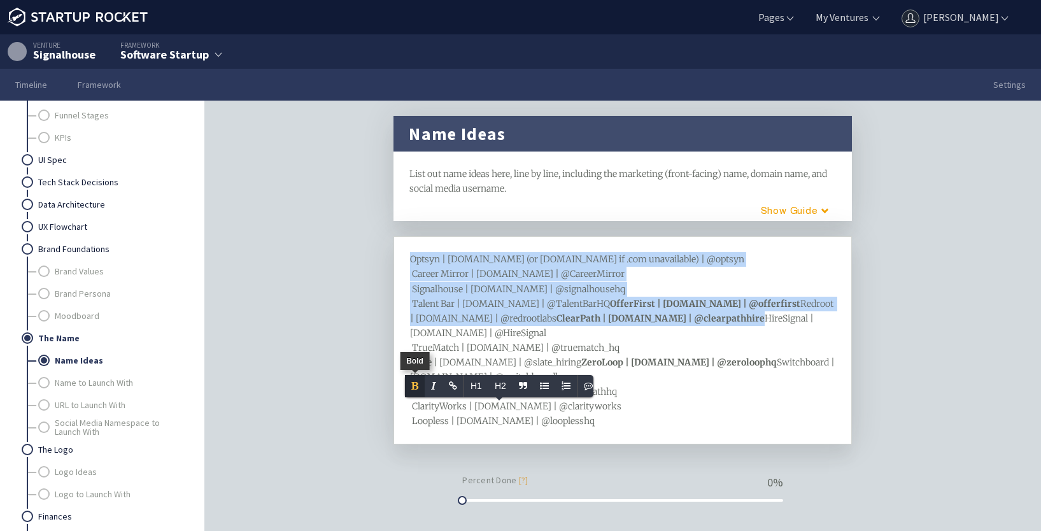
click at [399, 387] on div "Optsyn | [DOMAIN_NAME] (or [DOMAIN_NAME] if .com unavailable) | @optsyn Career …" at bounding box center [623, 340] width 459 height 208
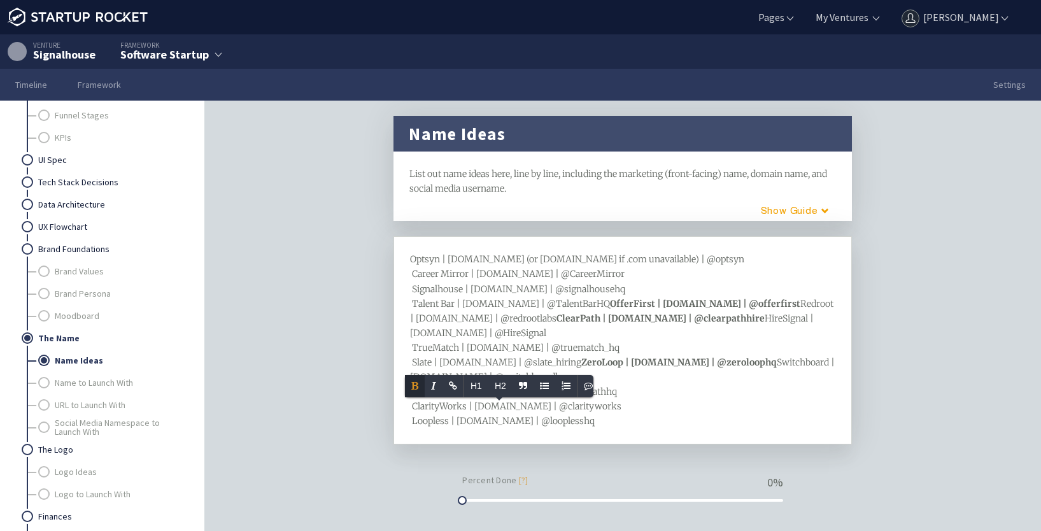
click at [495, 427] on span "Switchboard | [DOMAIN_NAME] | @switchboardhq MirrorPath | [DOMAIN_NAME] | @mirr…" at bounding box center [623, 392] width 427 height 70
click at [450, 288] on span "Optsyn | [DOMAIN_NAME] (or [DOMAIN_NAME] if .com unavailable) | @optsyn Career …" at bounding box center [577, 280] width 334 height 55
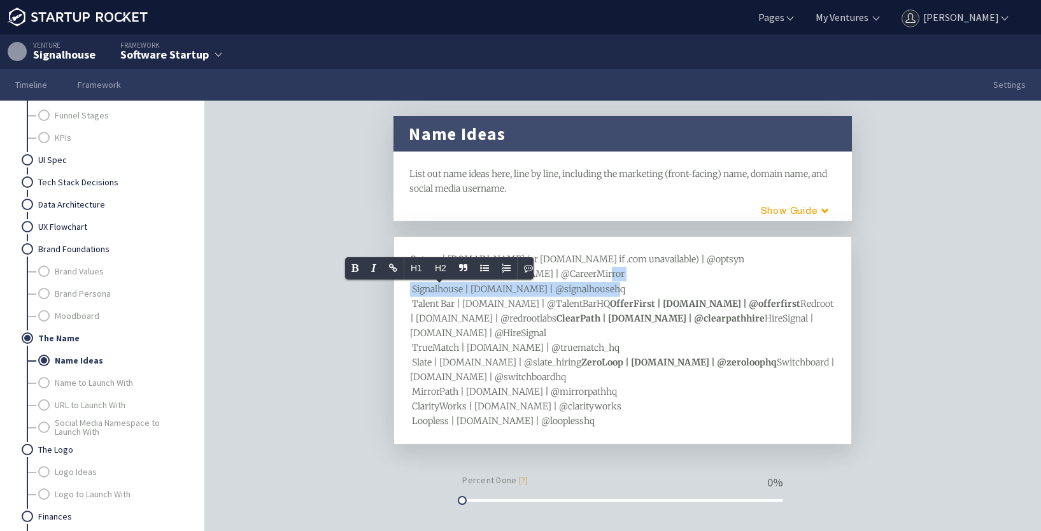
click at [450, 288] on span "Optsyn | [DOMAIN_NAME] (or [DOMAIN_NAME] if .com unavailable) | @optsyn Career …" at bounding box center [577, 280] width 334 height 55
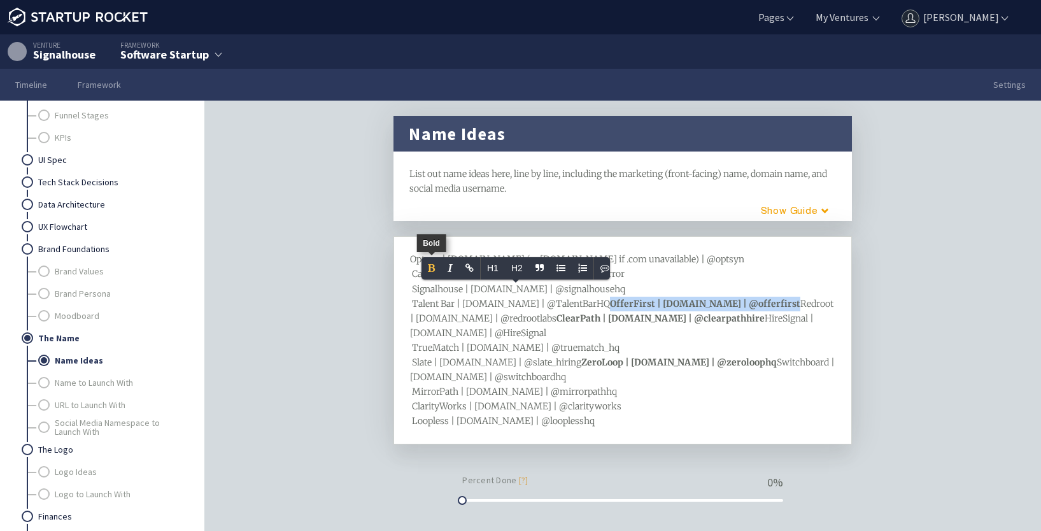
click at [427, 264] on span "Bold" at bounding box center [432, 268] width 20 height 22
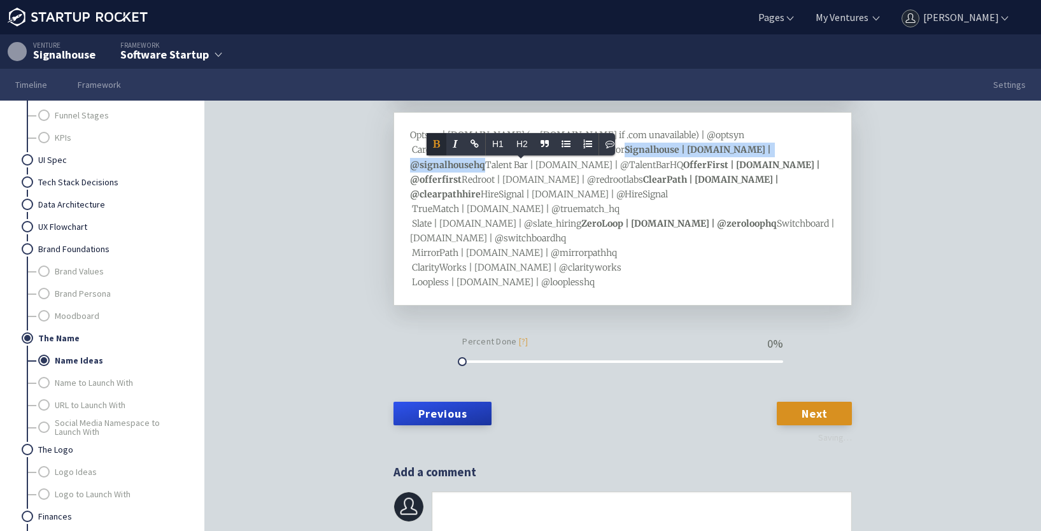
scroll to position [119, 0]
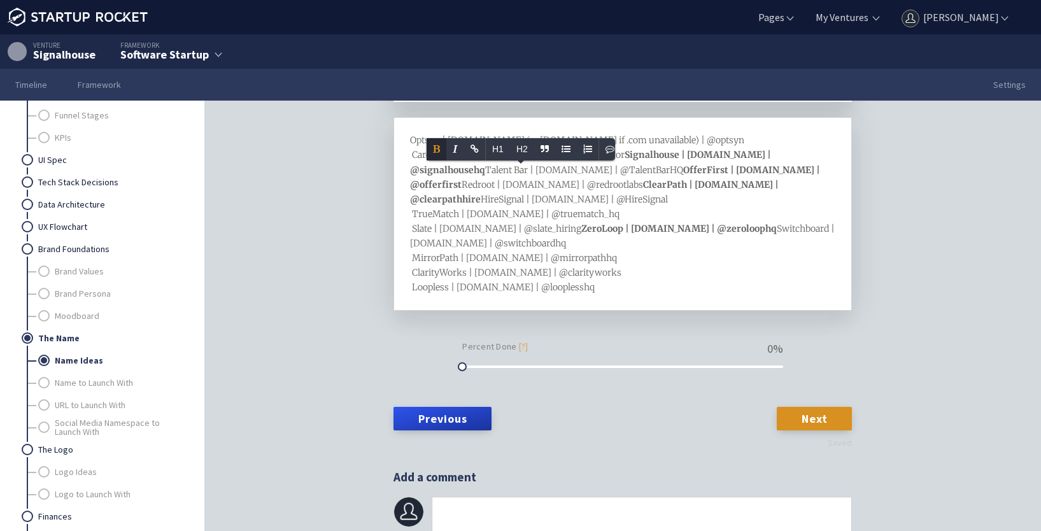
click at [623, 311] on div "Optsyn | [DOMAIN_NAME] (or [DOMAIN_NAME] if .com unavailable) | @optsyn Career …" at bounding box center [623, 214] width 459 height 194
click at [627, 295] on div "Optsyn | [DOMAIN_NAME] (or [DOMAIN_NAME] if .com unavailable) | @optsyn Career …" at bounding box center [623, 214] width 426 height 162
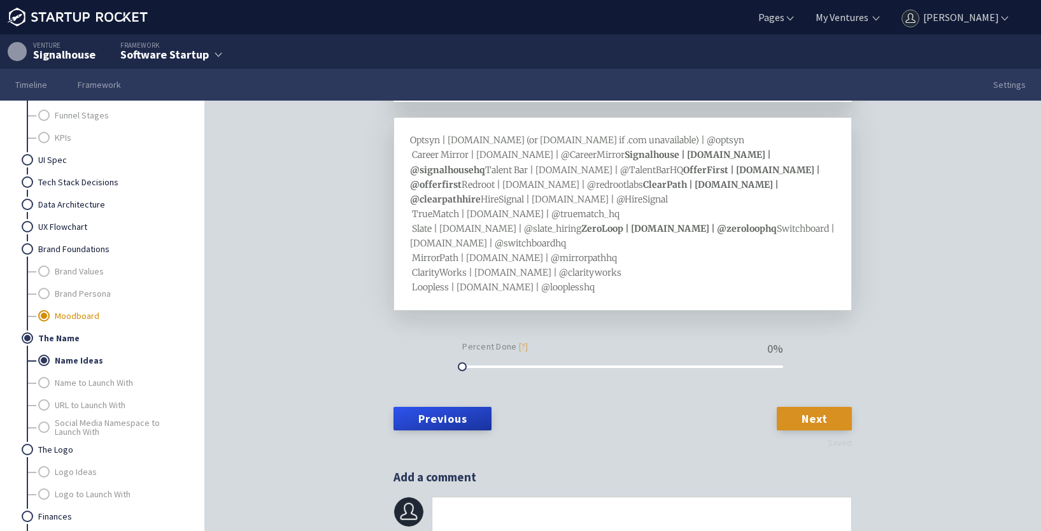
click at [75, 315] on link "Moodboard" at bounding box center [118, 316] width 126 height 22
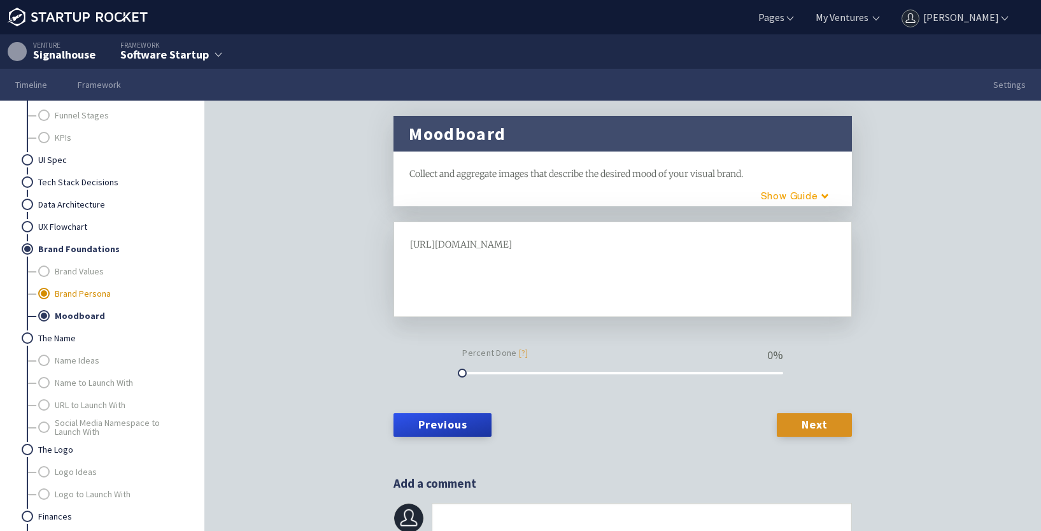
click at [83, 294] on link "Brand Persona" at bounding box center [118, 294] width 126 height 22
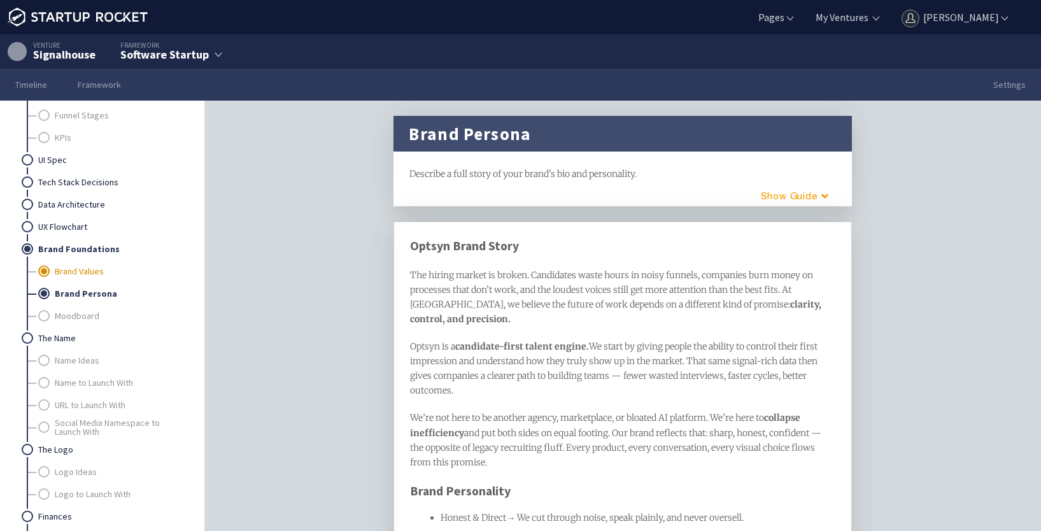
click at [73, 267] on link "Brand Values" at bounding box center [118, 271] width 126 height 22
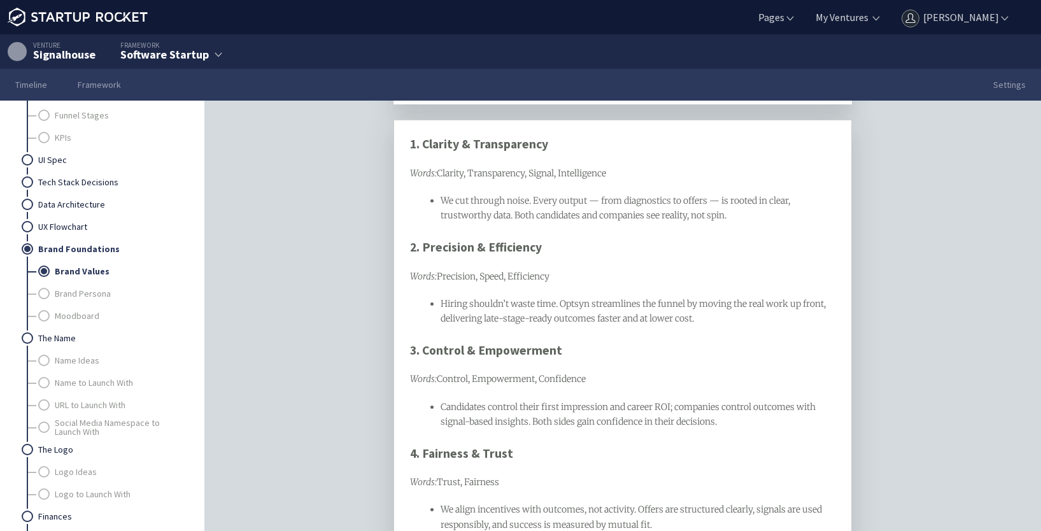
scroll to position [191, 0]
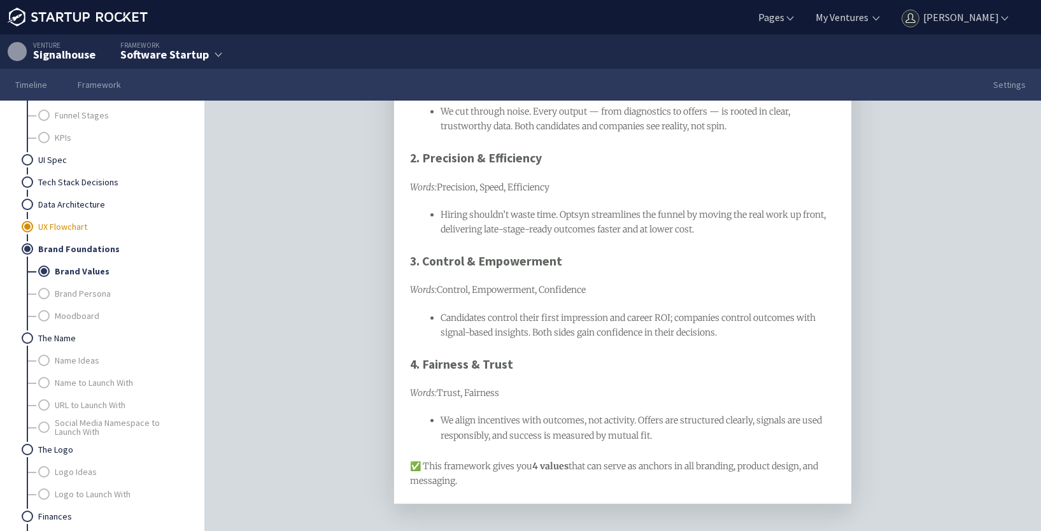
click at [75, 230] on link "UX Flowchart" at bounding box center [109, 227] width 143 height 22
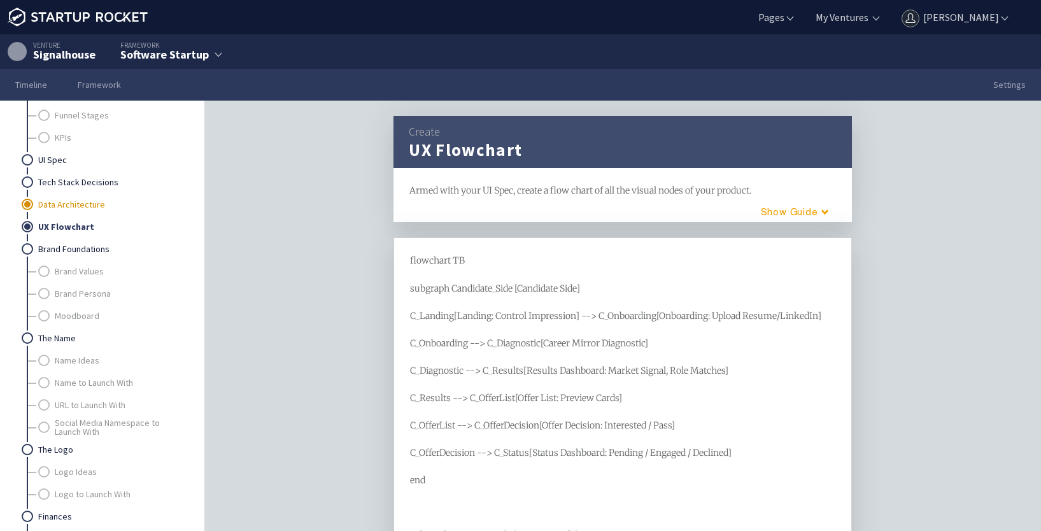
click at [94, 208] on link "Data Architecture" at bounding box center [109, 205] width 143 height 22
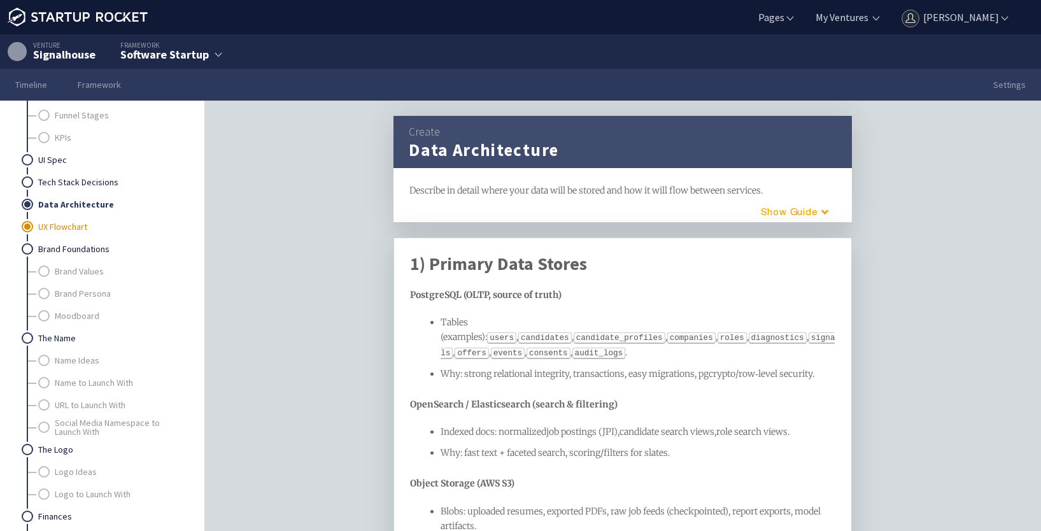
click at [72, 227] on link "UX Flowchart" at bounding box center [109, 227] width 143 height 22
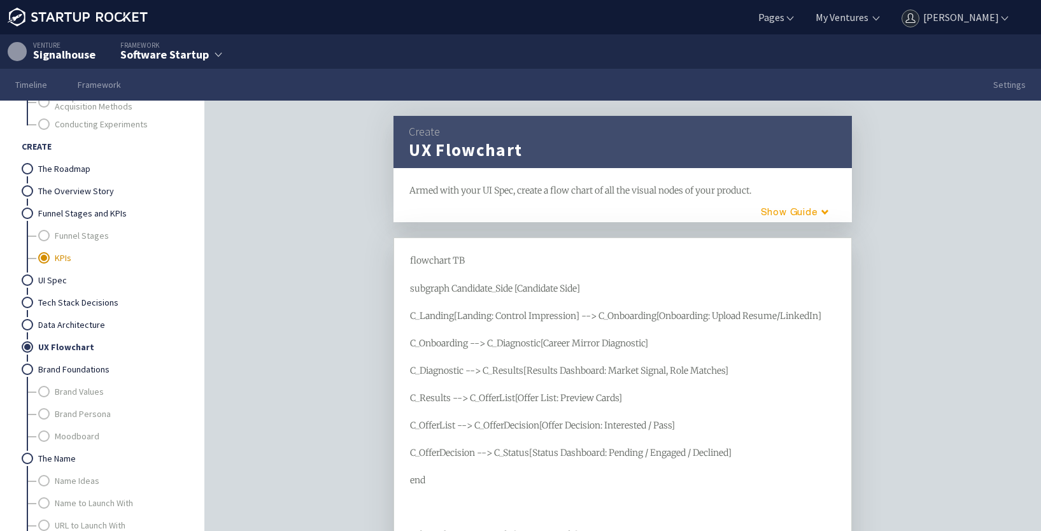
scroll to position [646, 0]
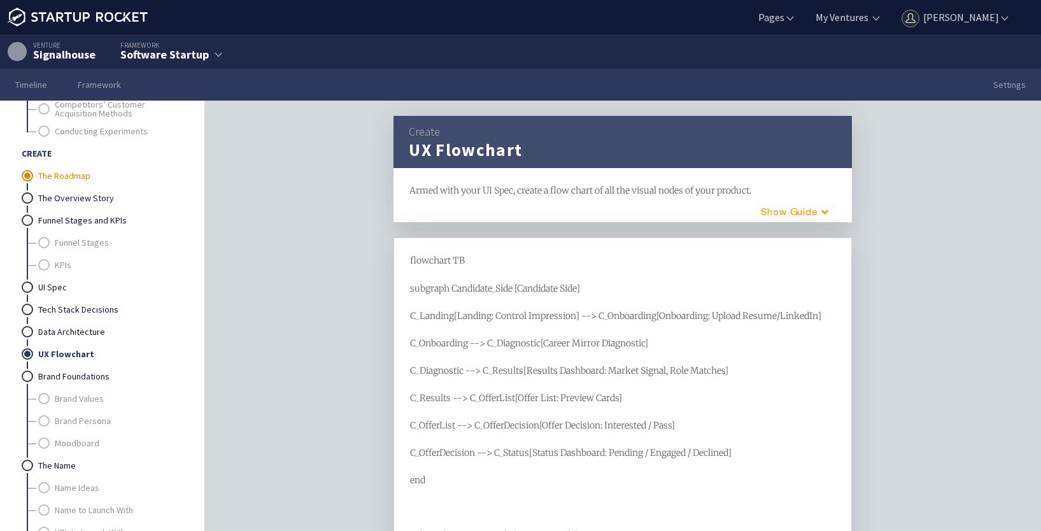
click at [73, 176] on link "The Roadmap" at bounding box center [109, 176] width 143 height 22
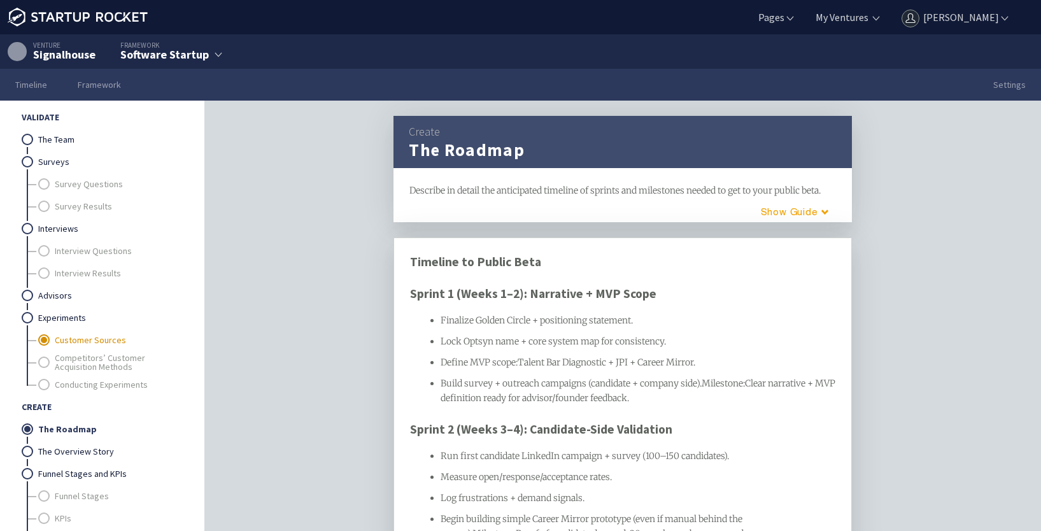
scroll to position [391, 0]
click at [81, 191] on link "Survey Questions" at bounding box center [118, 185] width 126 height 22
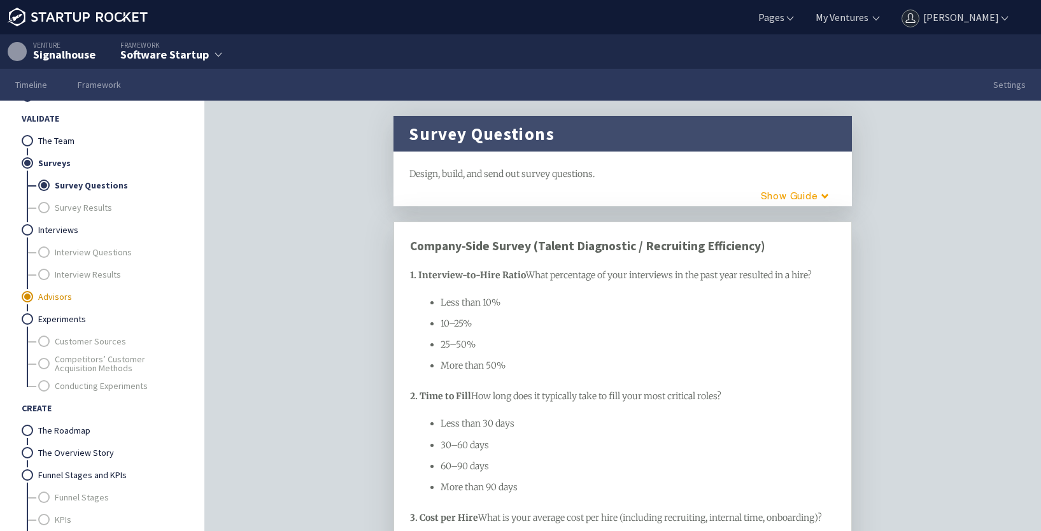
click at [43, 295] on link "Advisors" at bounding box center [109, 297] width 143 height 22
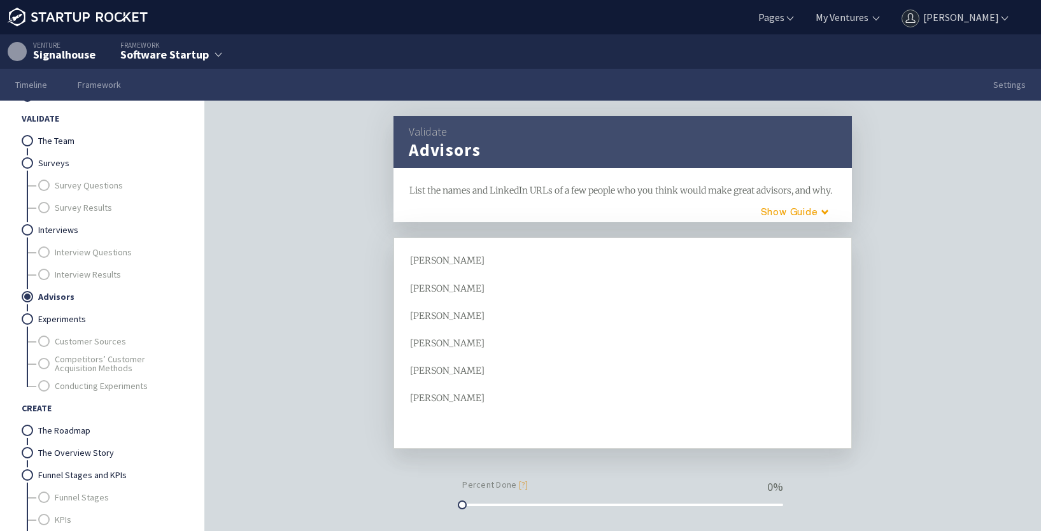
click at [465, 433] on div at bounding box center [623, 425] width 426 height 15
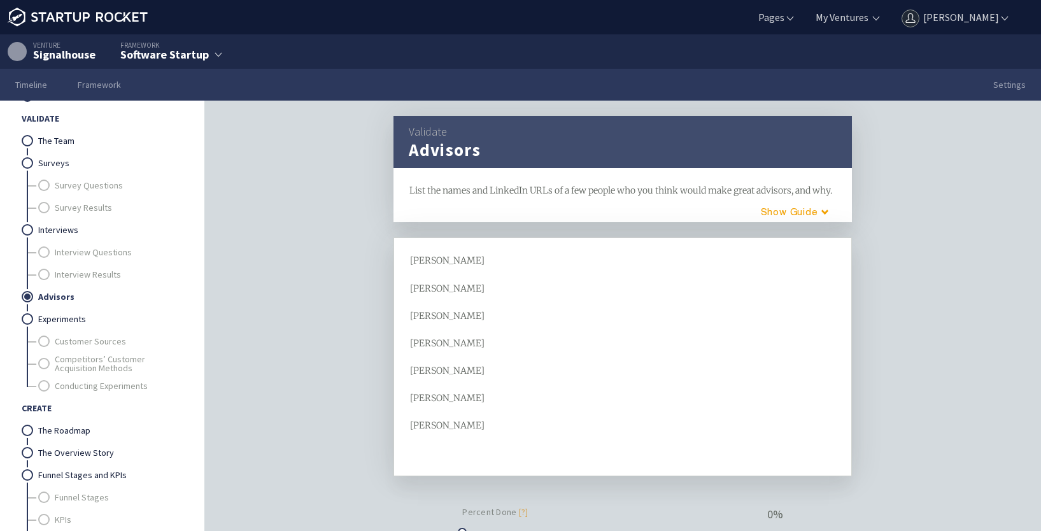
click at [417, 376] on span "[PERSON_NAME]" at bounding box center [447, 370] width 75 height 11
click at [104, 189] on link "Survey Questions" at bounding box center [118, 185] width 126 height 22
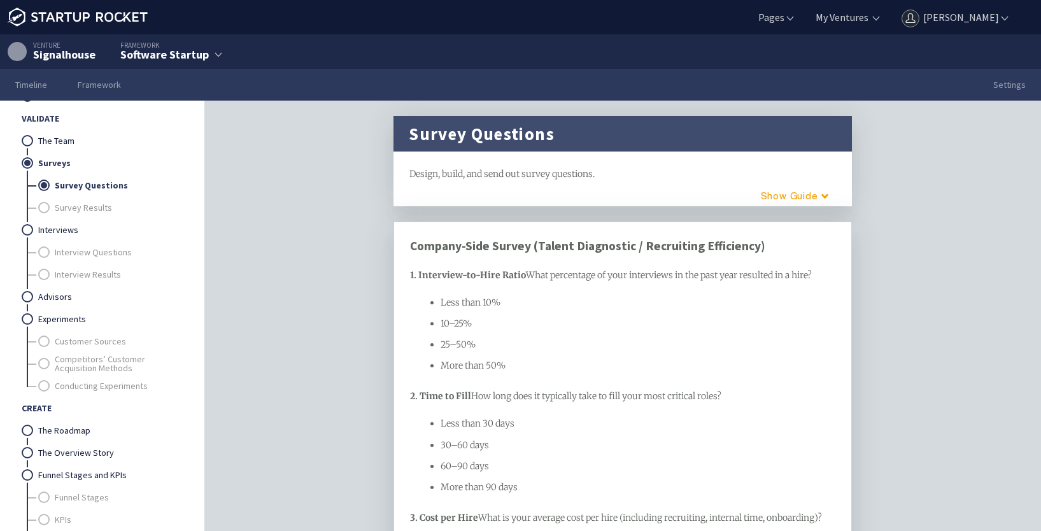
click at [591, 310] on div "Less than 10%" at bounding box center [638, 302] width 395 height 15
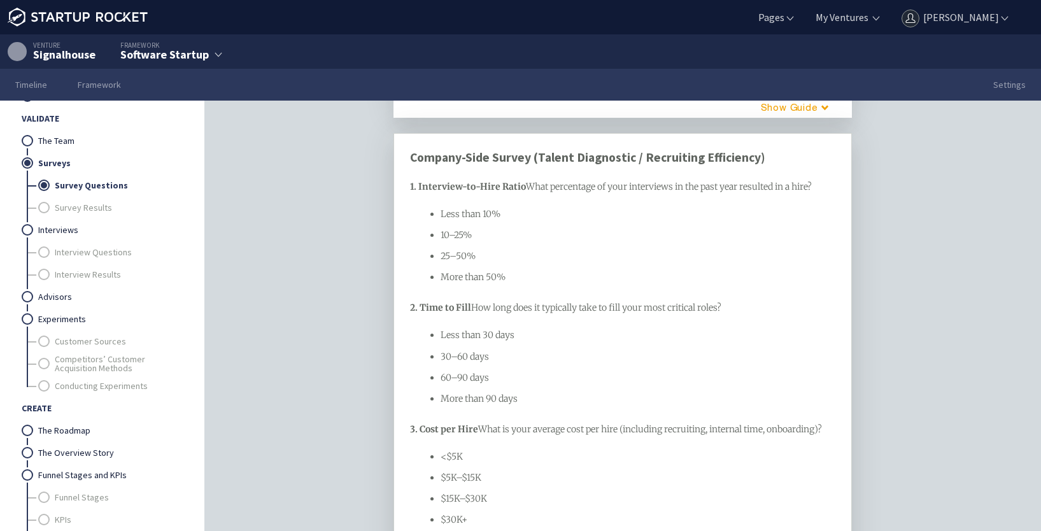
scroll to position [64, 0]
